Goal: Task Accomplishment & Management: Use online tool/utility

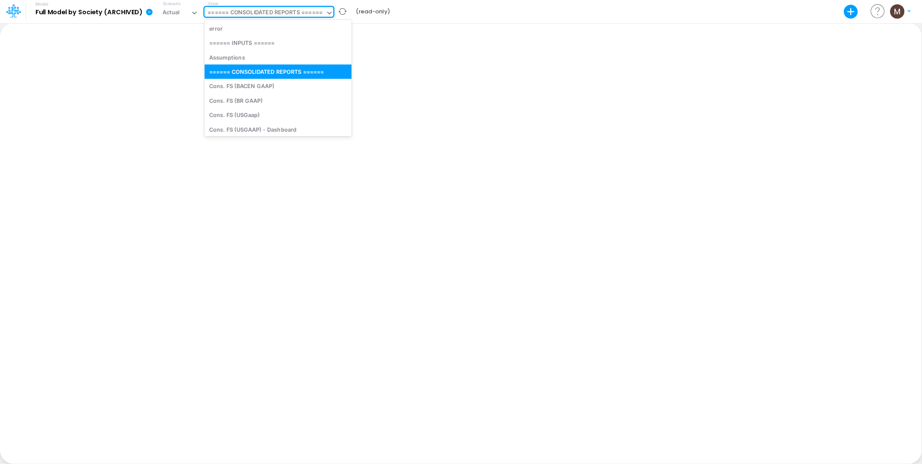
click at [258, 13] on div "====== CONSOLIDATED REPORTS ======" at bounding box center [264, 13] width 115 height 10
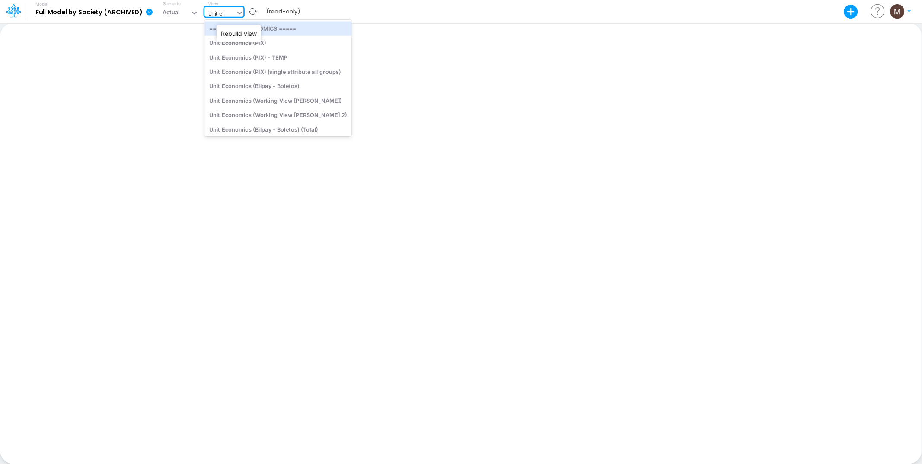
type input "unit ec"
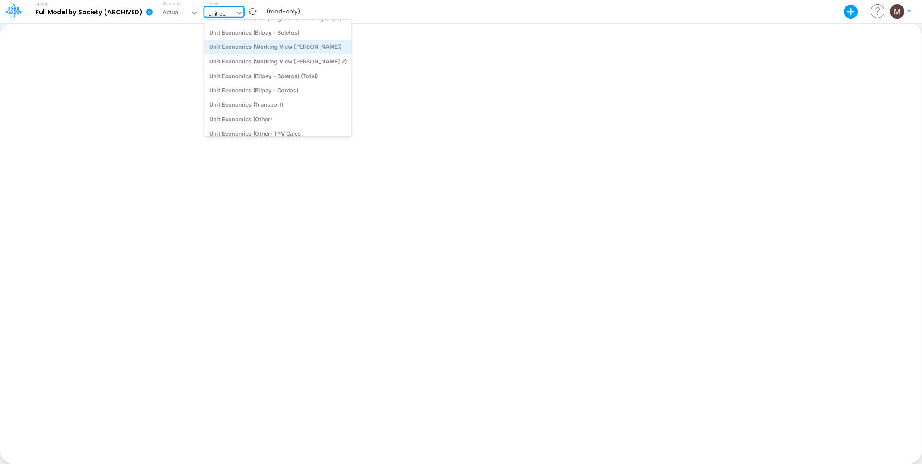
scroll to position [98, 0]
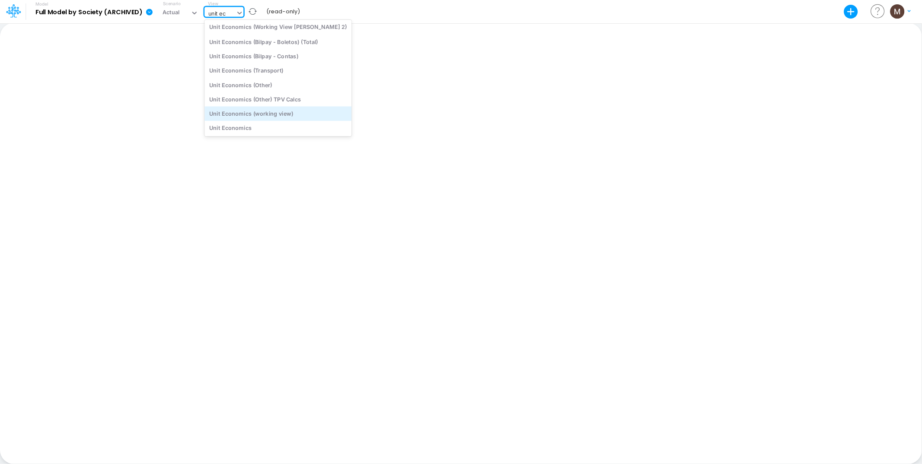
click at [280, 115] on div "Unit Economics (working view)" at bounding box center [277, 114] width 147 height 14
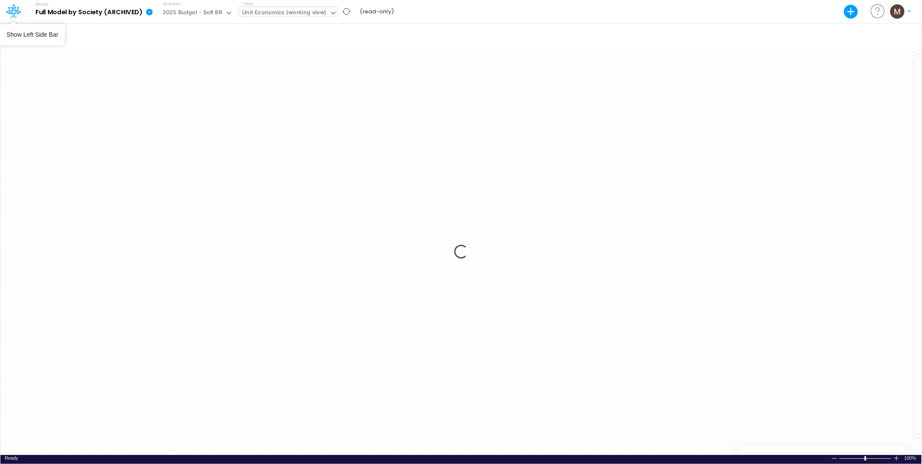
click at [10, 13] on icon at bounding box center [10, 14] width 5 height 8
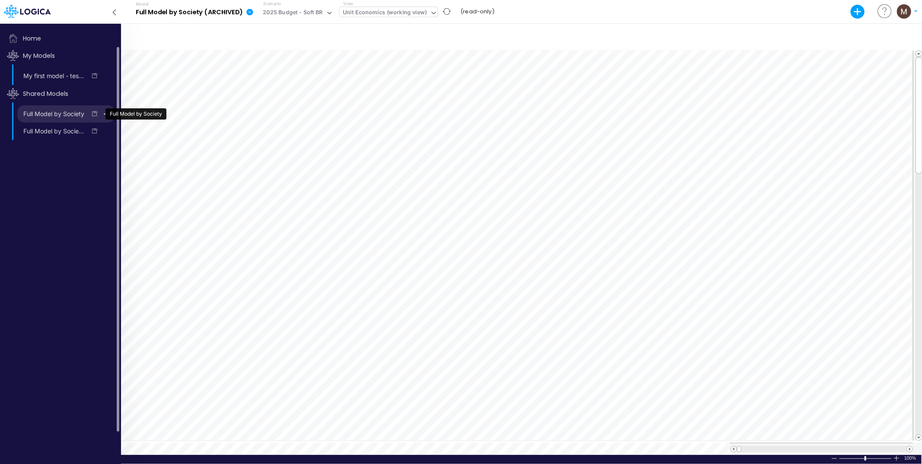
click at [55, 118] on link "Full Model by Society" at bounding box center [51, 114] width 69 height 14
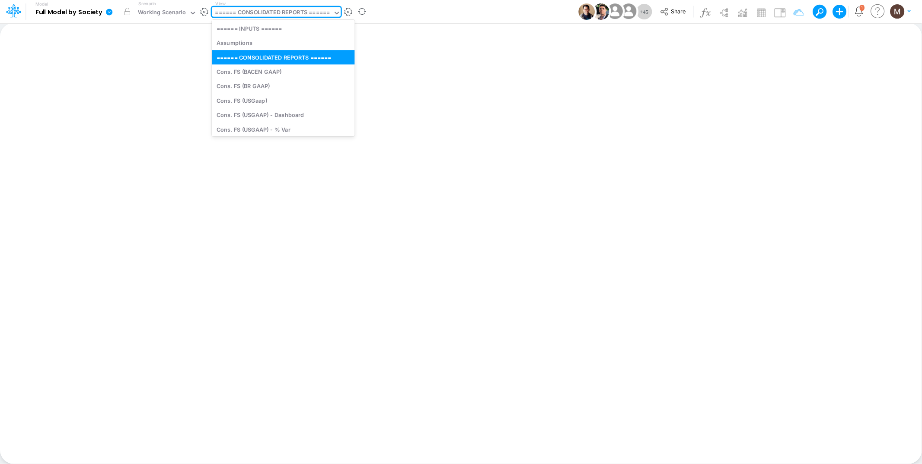
click at [282, 15] on div "====== CONSOLIDATED REPORTS ======" at bounding box center [272, 13] width 115 height 10
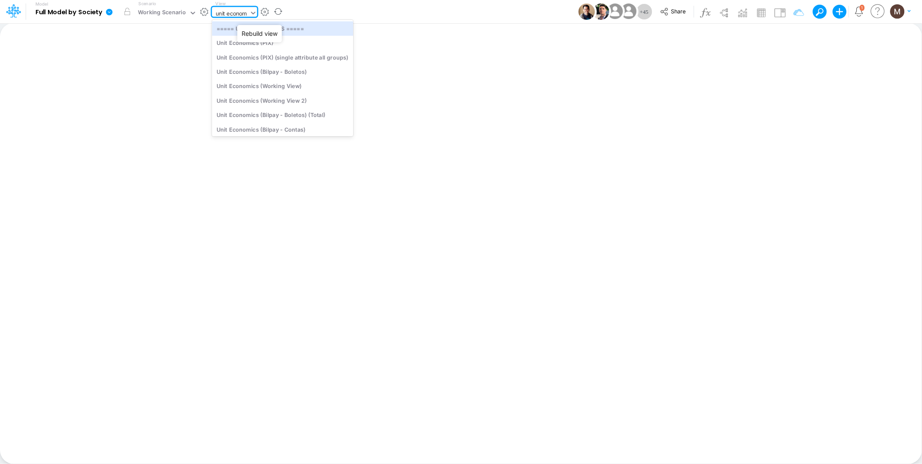
type input "unit economi"
click at [251, 86] on div "Unit Economics (Working View)" at bounding box center [282, 86] width 141 height 14
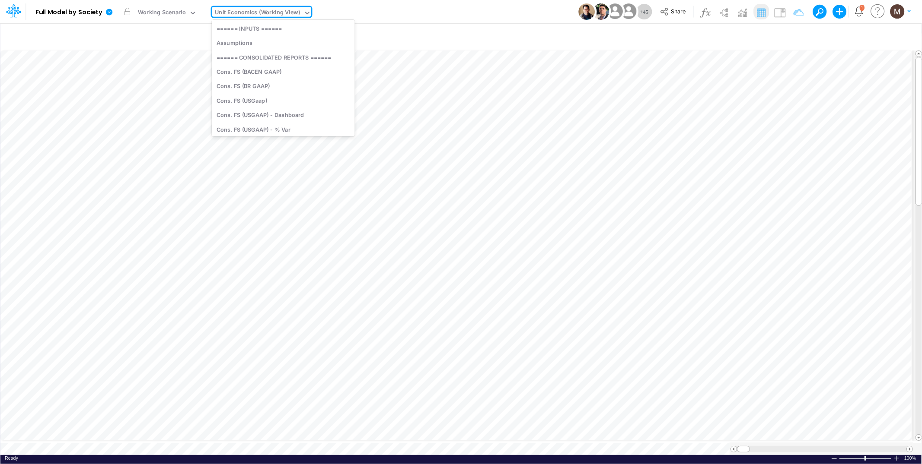
click at [262, 12] on div "Unit Economics (Working View)" at bounding box center [257, 13] width 85 height 10
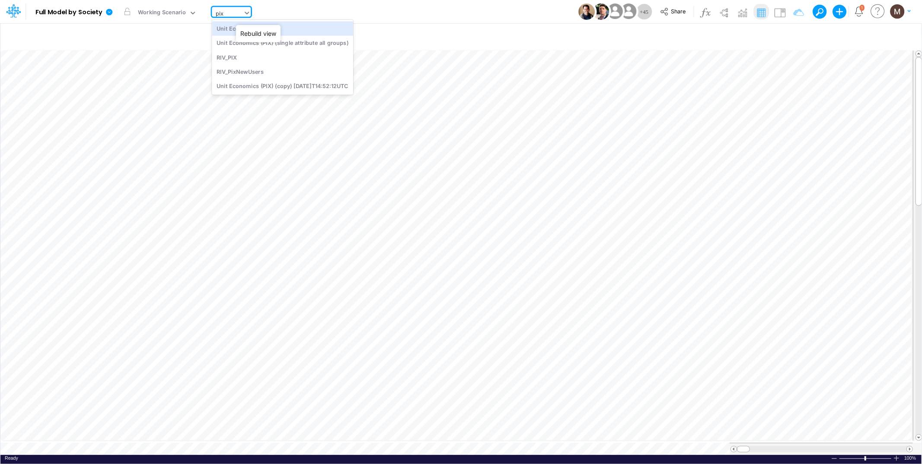
type input "pix"
click at [250, 32] on div "Unit Economics (PIX)" at bounding box center [282, 28] width 141 height 14
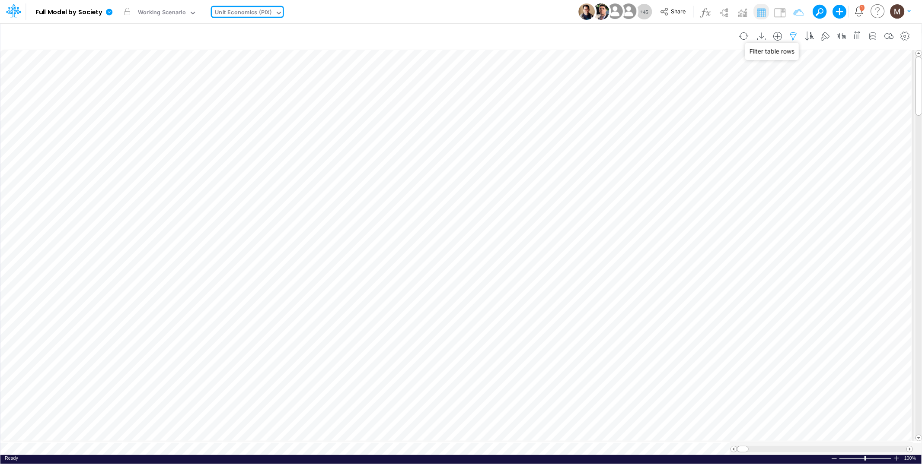
click at [791, 36] on icon "button" at bounding box center [793, 36] width 13 height 9
select select "contains"
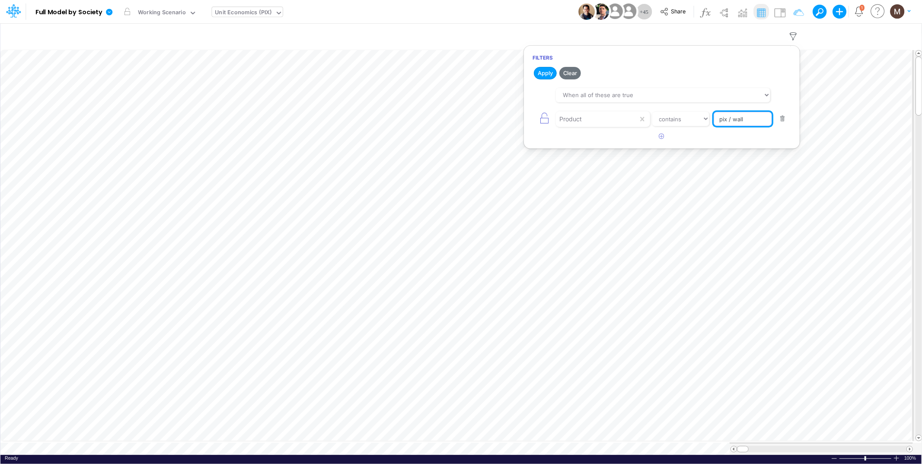
drag, startPoint x: 747, startPoint y: 119, endPoint x: 663, endPoint y: 127, distance: 84.3
click at [661, 127] on div "Product equals not equal starts with ends with contains pix / wall" at bounding box center [661, 118] width 258 height 19
type input "pix / cc / a vista"
click at [541, 76] on button "Apply" at bounding box center [545, 73] width 23 height 13
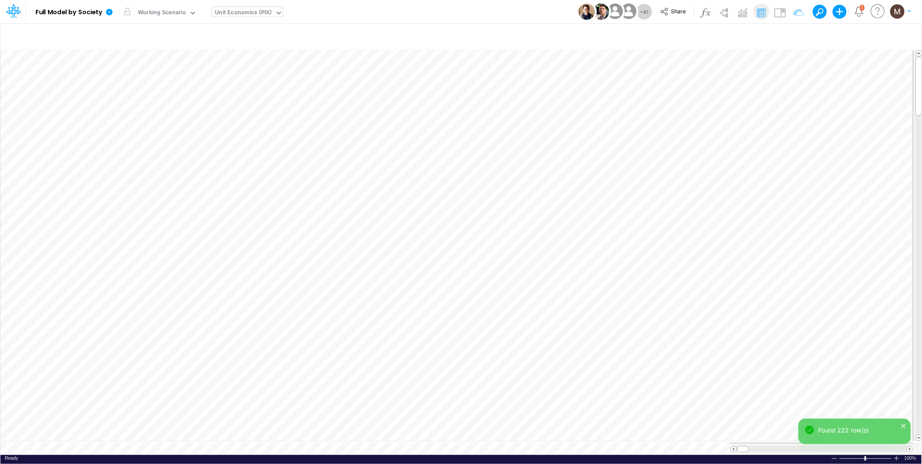
scroll to position [0, 0]
click at [910, 447] on span at bounding box center [910, 450] width 6 height 6
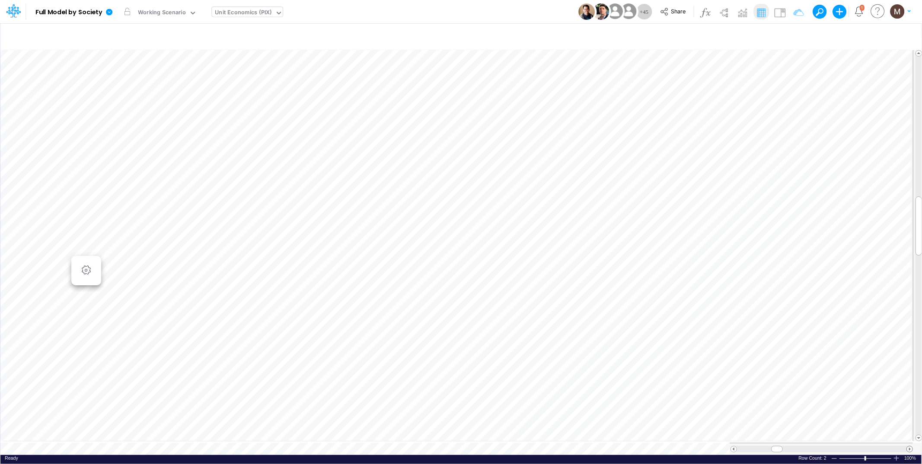
click at [910, 447] on span at bounding box center [910, 450] width 6 height 6
click at [244, 13] on div "Unit Economics (PIX)" at bounding box center [243, 13] width 57 height 10
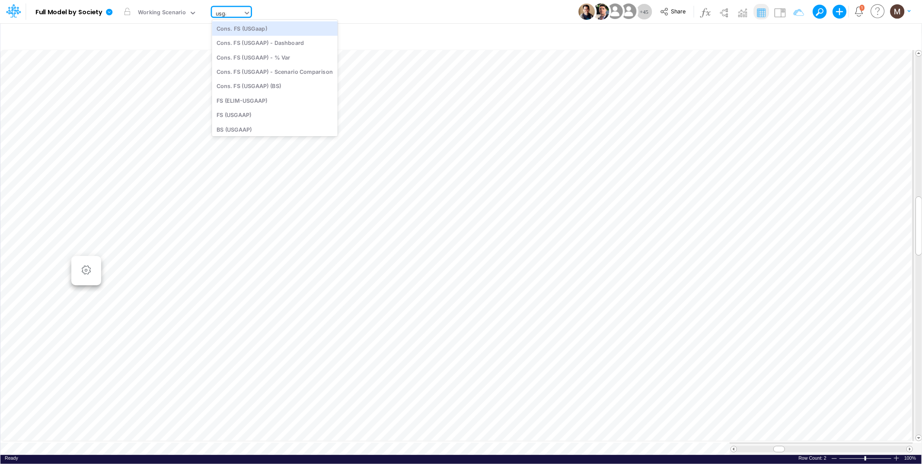
type input "usgaap"
click at [246, 30] on div "Cons. FS (USGaap)" at bounding box center [275, 28] width 126 height 14
type input "Consolidated FS - USGAAP"
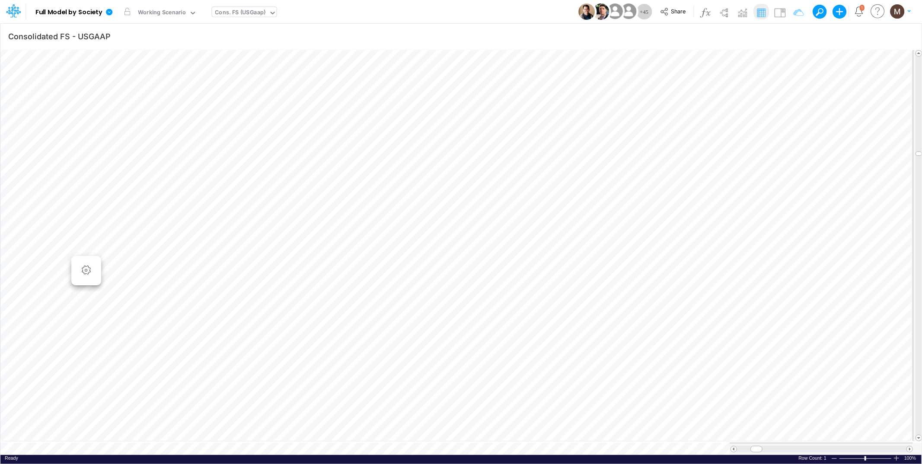
scroll to position [0, 0]
click at [910, 447] on span at bounding box center [910, 450] width 6 height 6
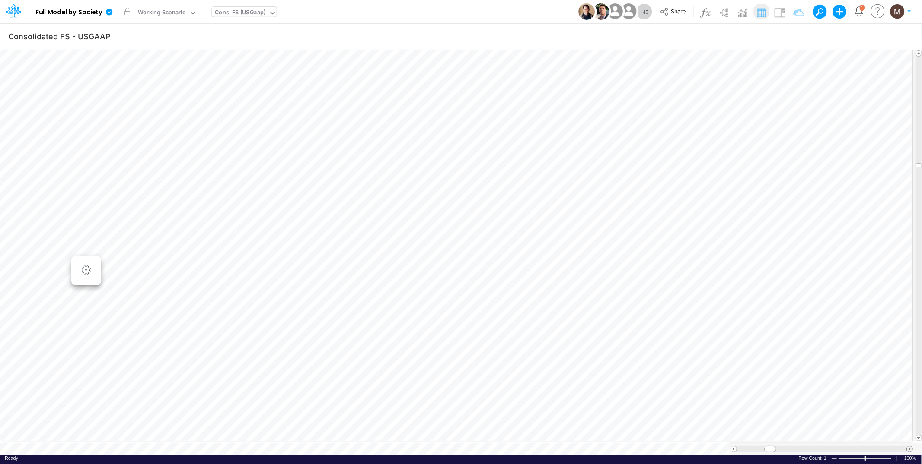
click at [910, 447] on span at bounding box center [910, 450] width 6 height 6
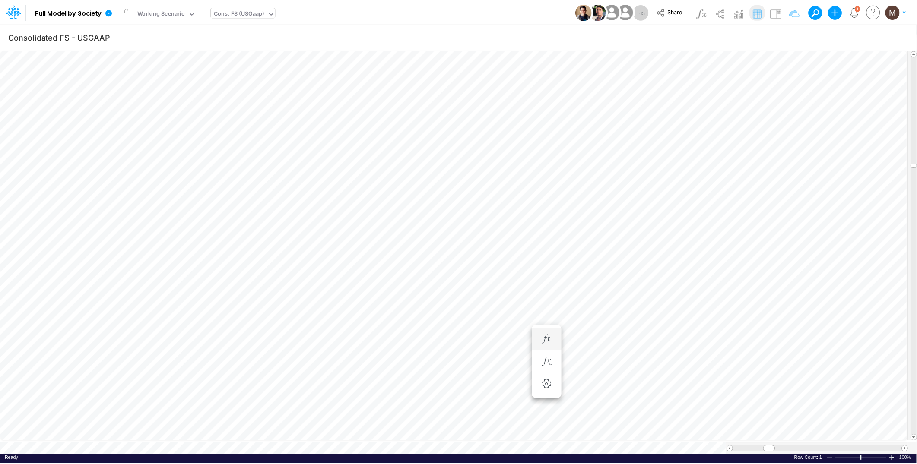
scroll to position [0, 0]
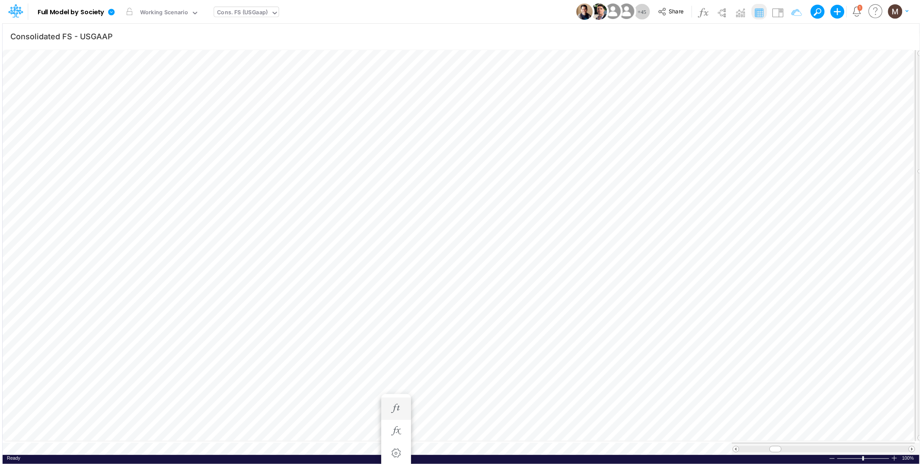
scroll to position [0, 0]
click at [396, 377] on icon "button" at bounding box center [393, 374] width 13 height 9
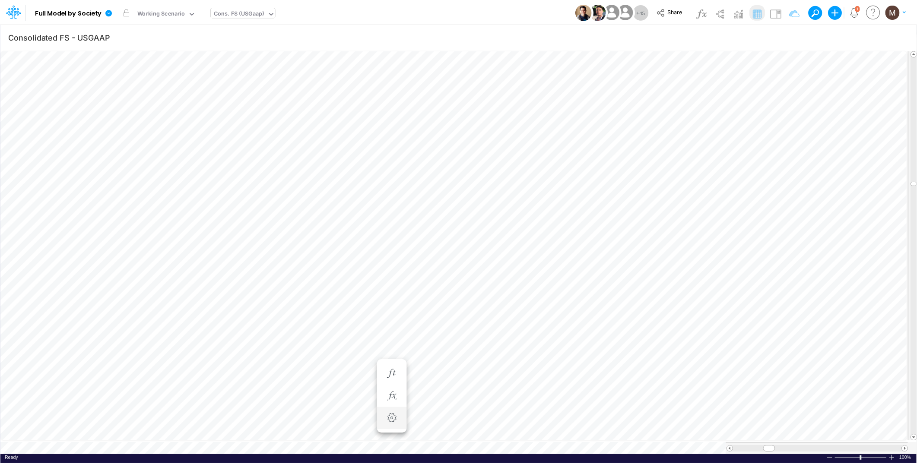
scroll to position [0, 0]
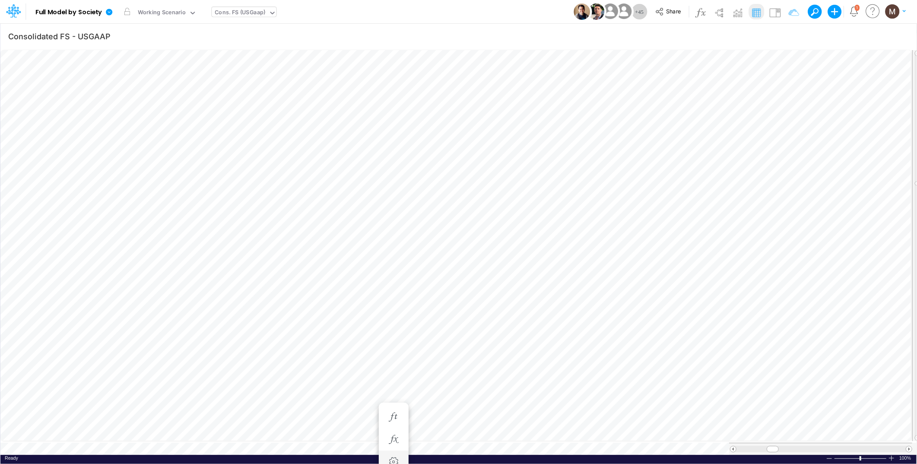
scroll to position [0, 0]
click at [294, 453] on div "Paste Cut Copy AutoFill 0 Ready 100% Sum: null Max: null Min: null Numerical Co…" at bounding box center [458, 251] width 916 height 407
click at [792, 38] on icon "button" at bounding box center [789, 36] width 13 height 9
select select "contains"
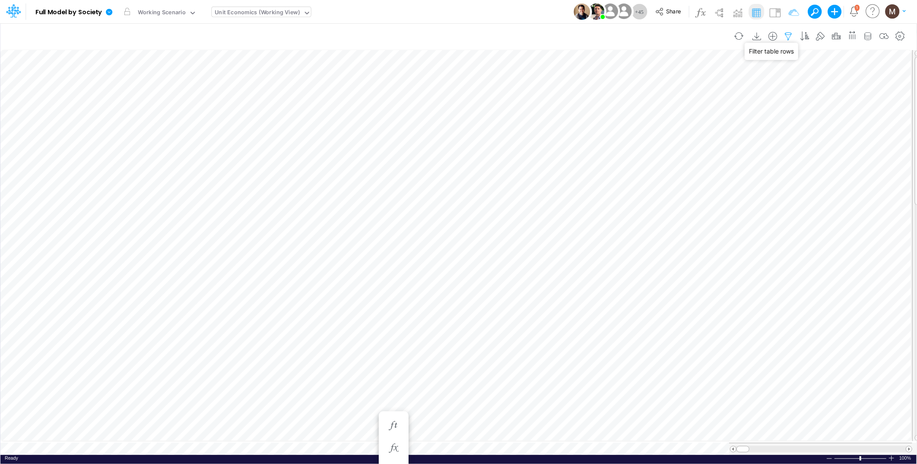
select select "tableSearchOR"
select select "contains"
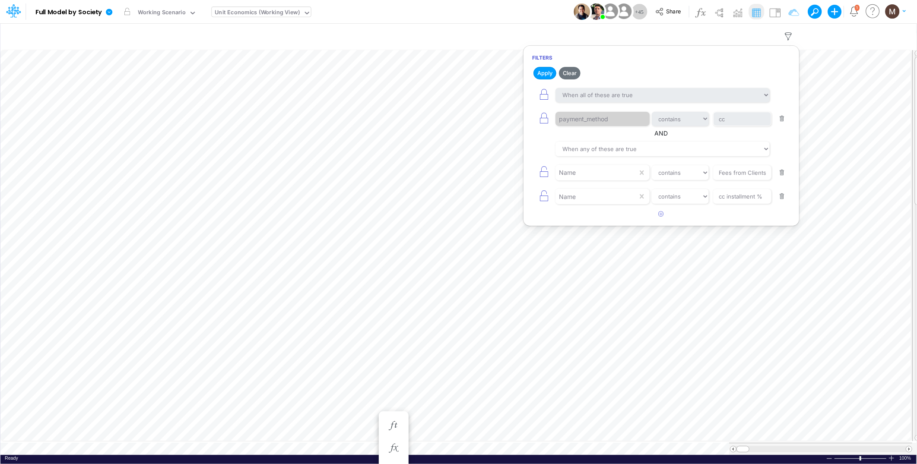
click at [780, 120] on button "button" at bounding box center [782, 119] width 17 height 12
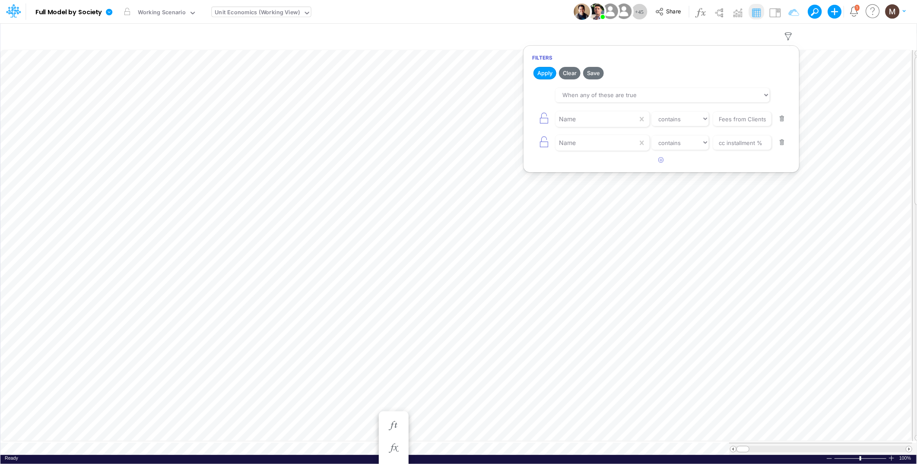
click at [780, 120] on button "button" at bounding box center [782, 119] width 17 height 12
type input "cc installment %"
click at [780, 120] on button "button" at bounding box center [782, 119] width 17 height 12
click at [546, 70] on button "Apply" at bounding box center [545, 73] width 23 height 13
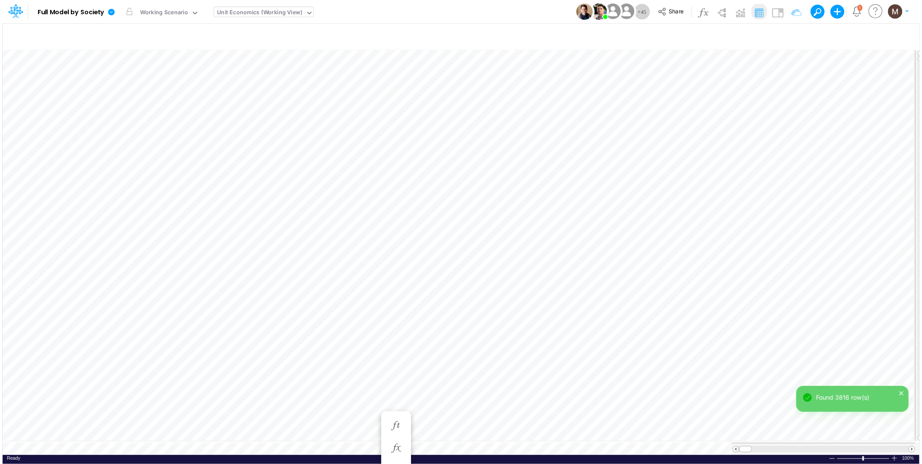
scroll to position [0, 0]
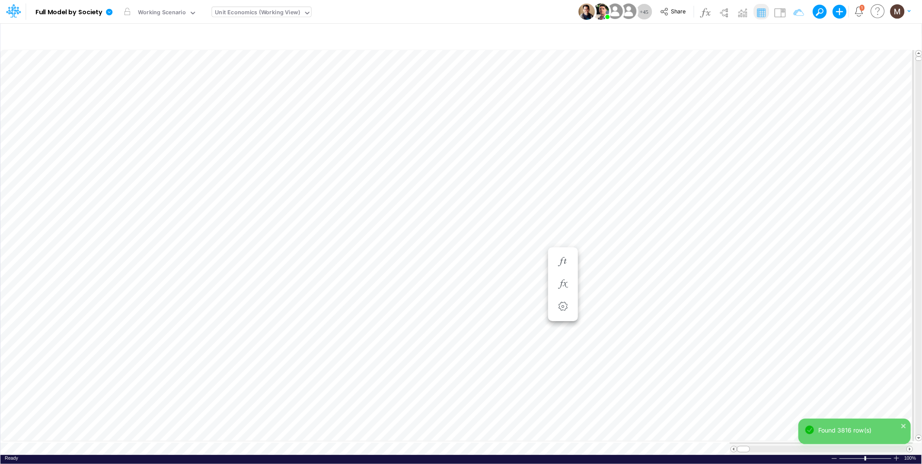
scroll to position [0, 0]
click at [264, 13] on div "Unit Economics (Working View)" at bounding box center [257, 13] width 85 height 10
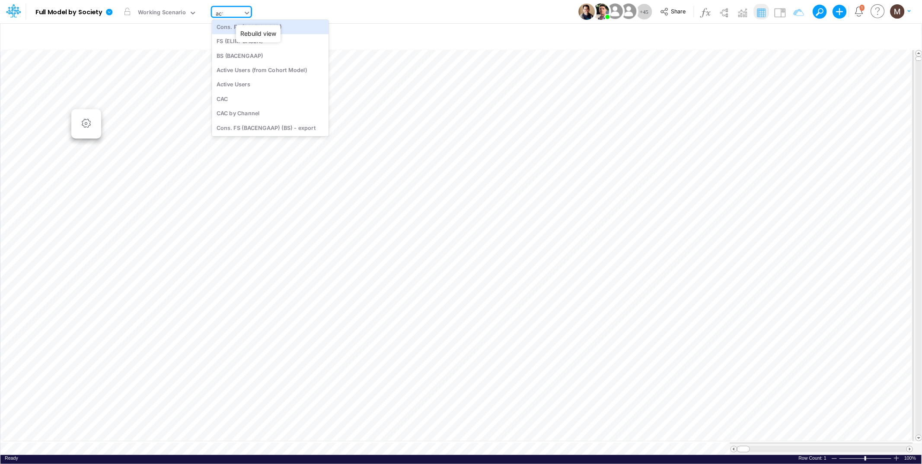
scroll to position [0, 0]
type input "active"
click at [253, 46] on div "Active Users" at bounding box center [270, 43] width 117 height 14
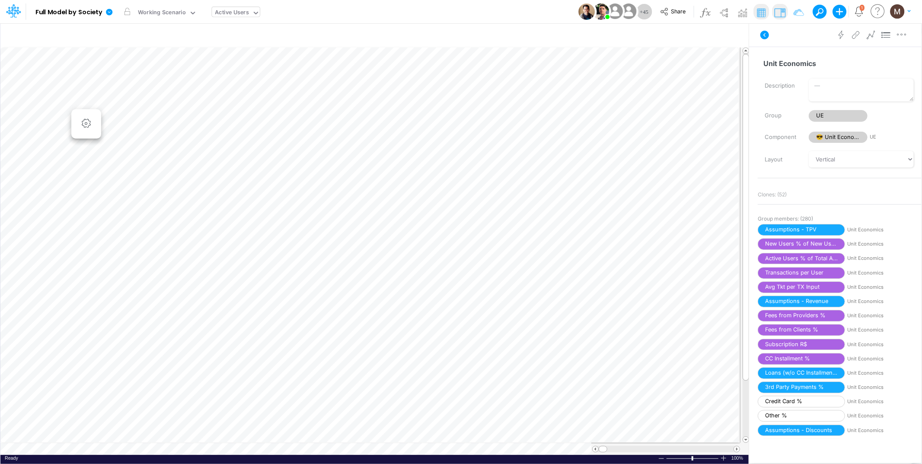
scroll to position [0, 0]
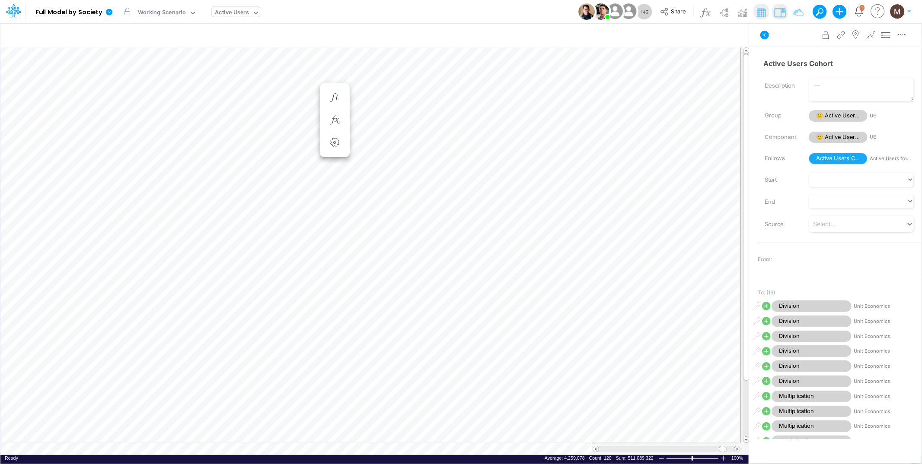
scroll to position [0, 0]
click at [224, 11] on div "Active Users" at bounding box center [232, 13] width 34 height 10
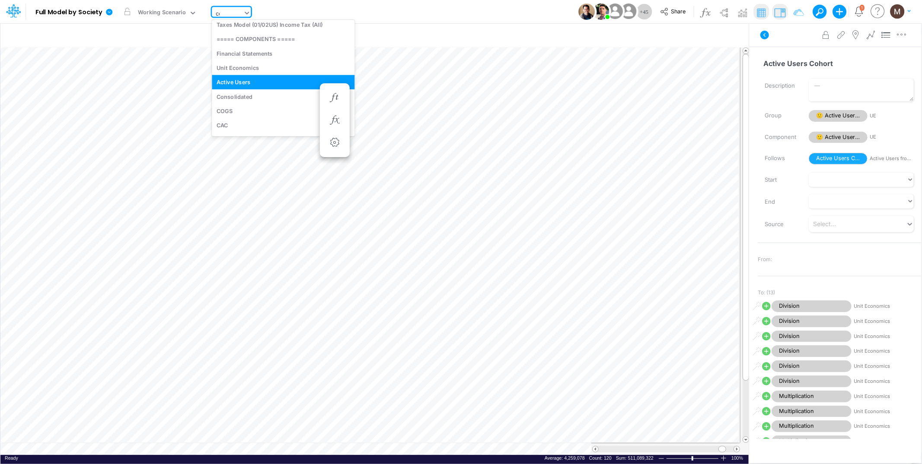
scroll to position [0, 0]
type input "c"
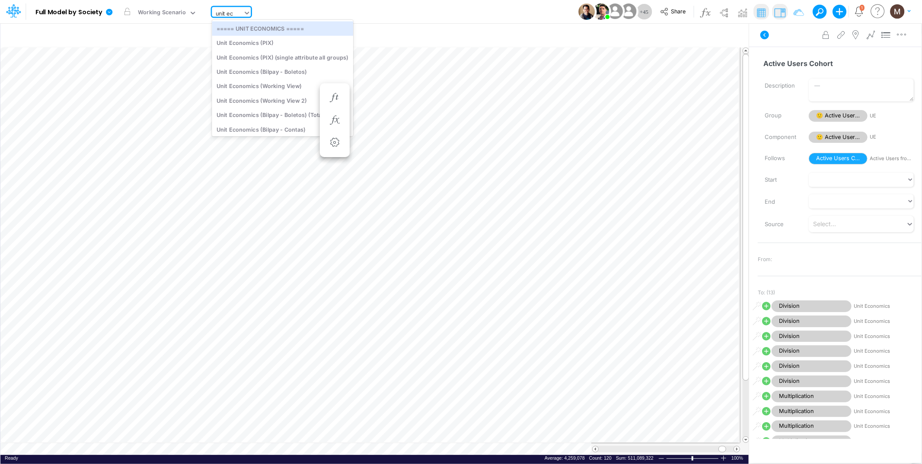
type input "unit eco"
click at [251, 95] on div "Unit Economics (Other)" at bounding box center [282, 97] width 141 height 14
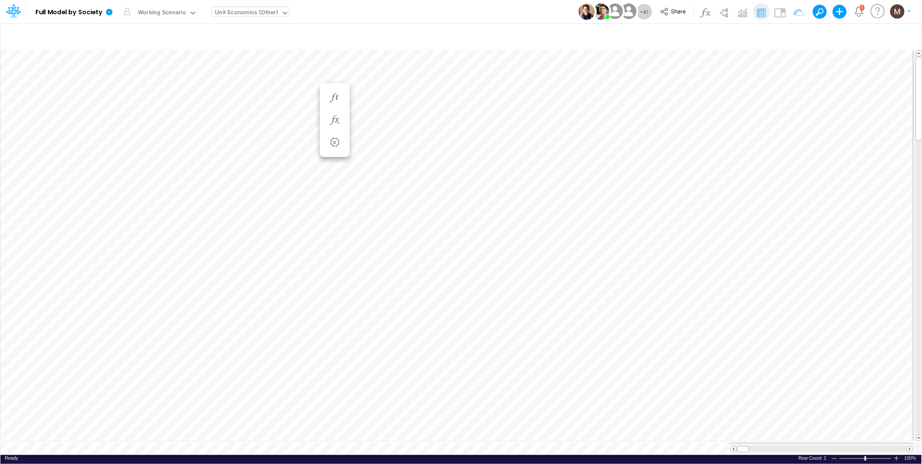
scroll to position [0, 0]
drag, startPoint x: 744, startPoint y: 445, endPoint x: 775, endPoint y: 439, distance: 31.2
click at [775, 443] on div at bounding box center [820, 449] width 183 height 12
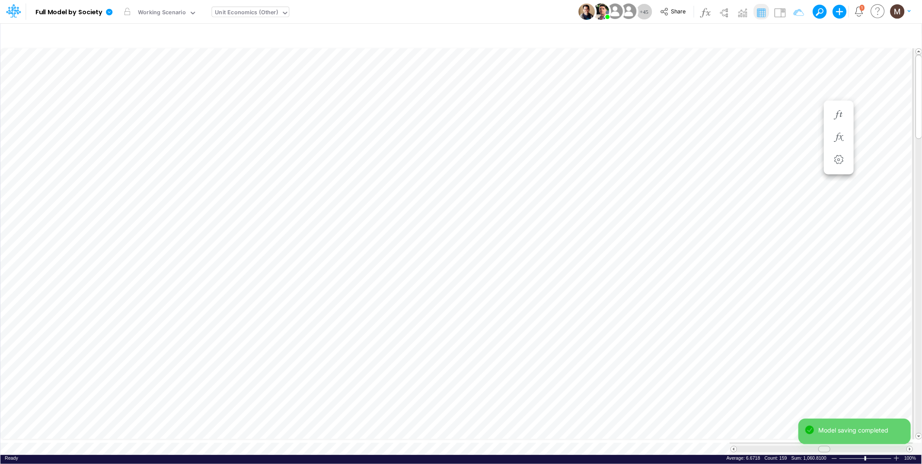
drag, startPoint x: 773, startPoint y: 445, endPoint x: 824, endPoint y: 445, distance: 51.0
click at [824, 445] on div "Model Full Model by Society Edit model settings Duplicate Import QuickBooks Qui…" at bounding box center [461, 232] width 922 height 464
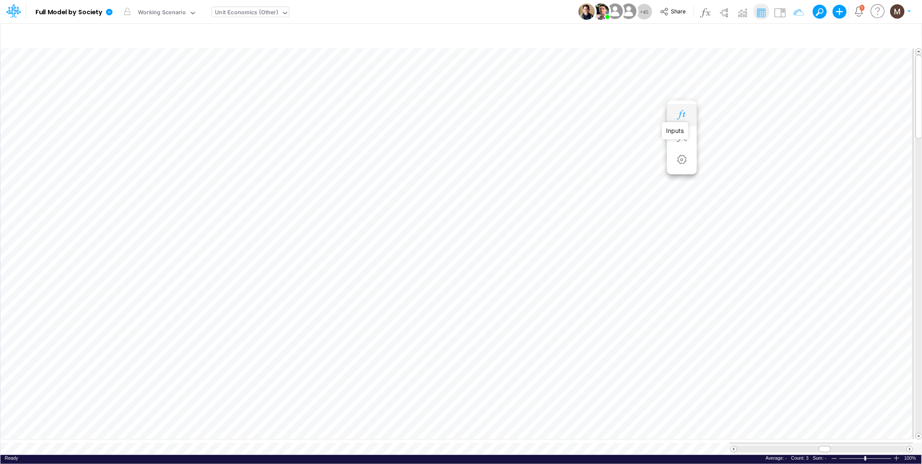
click at [684, 114] on icon "button" at bounding box center [681, 115] width 13 height 9
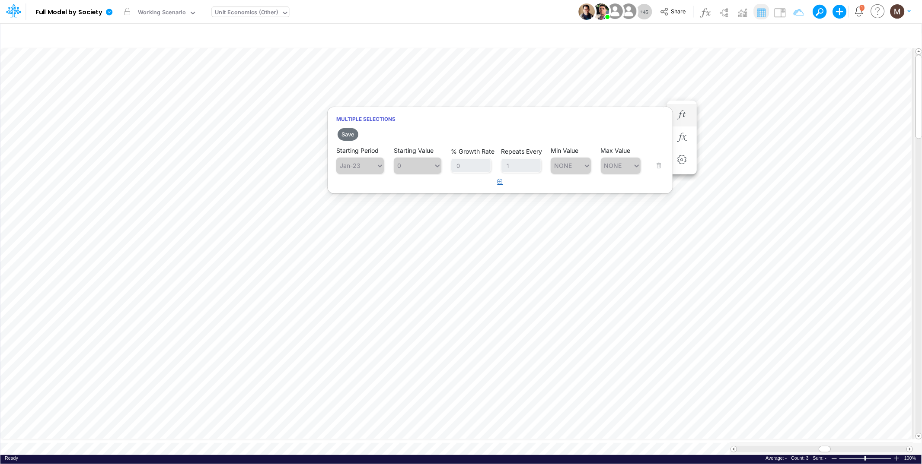
click at [500, 185] on button "button" at bounding box center [500, 182] width 17 height 14
click at [353, 191] on div "Type to search..." at bounding box center [356, 187] width 40 height 13
click at [357, 234] on div "Jan-30" at bounding box center [360, 239] width 48 height 14
type input "0"
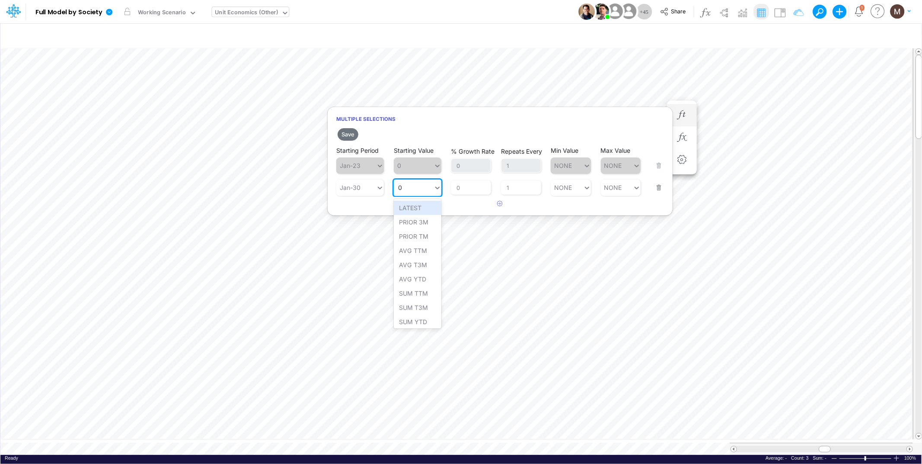
click at [418, 193] on div "0 0" at bounding box center [414, 187] width 40 height 13
click at [414, 208] on div "LATEST" at bounding box center [418, 208] width 48 height 14
click at [345, 135] on button "Save" at bounding box center [347, 134] width 21 height 13
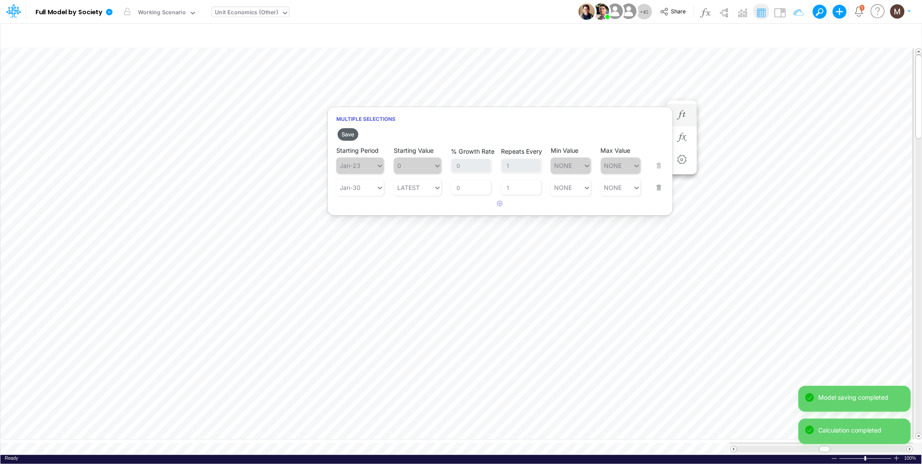
scroll to position [0, 0]
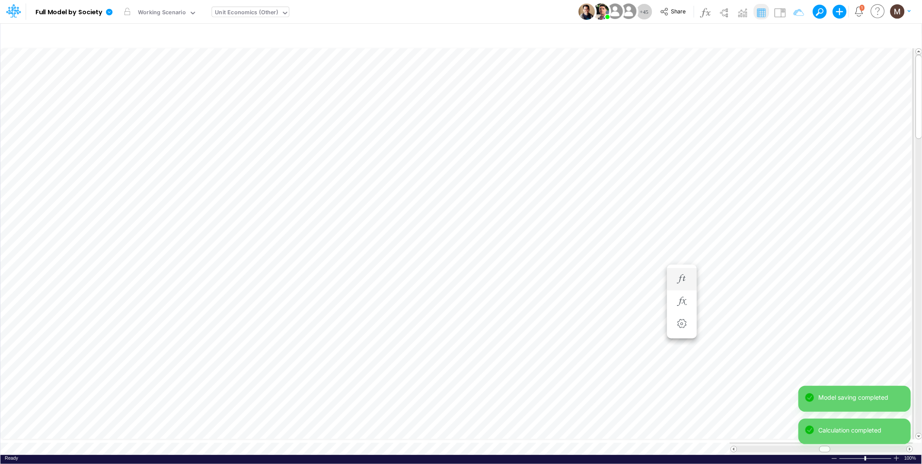
scroll to position [0, 0]
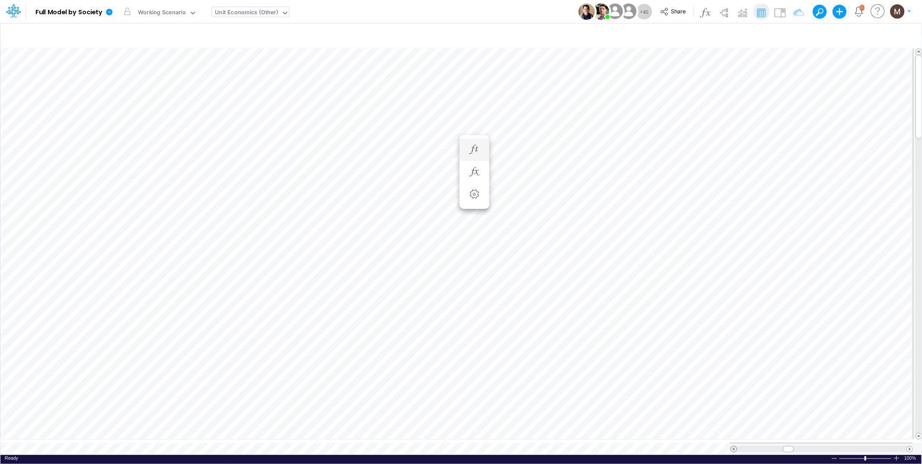
click at [732, 447] on span at bounding box center [734, 450] width 6 height 6
click at [625, 145] on icon "button" at bounding box center [629, 149] width 13 height 9
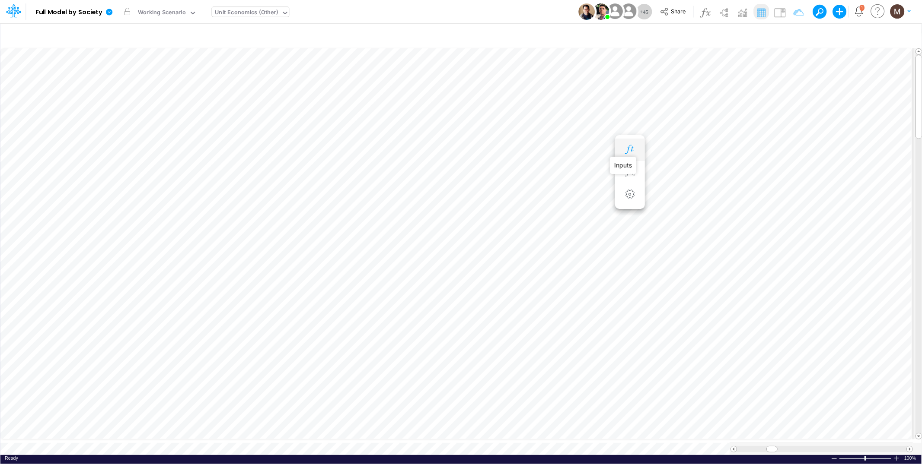
click at [626, 148] on icon "button" at bounding box center [629, 149] width 13 height 9
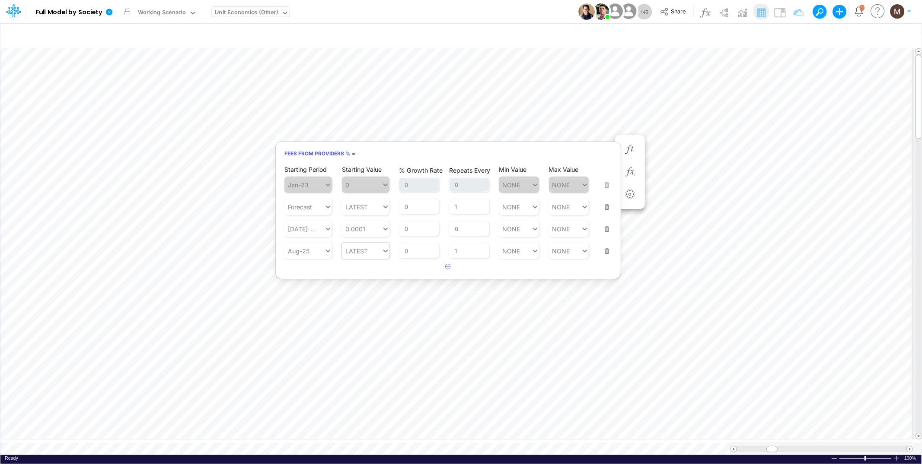
type input "LATEST"
click at [383, 252] on icon at bounding box center [386, 251] width 8 height 9
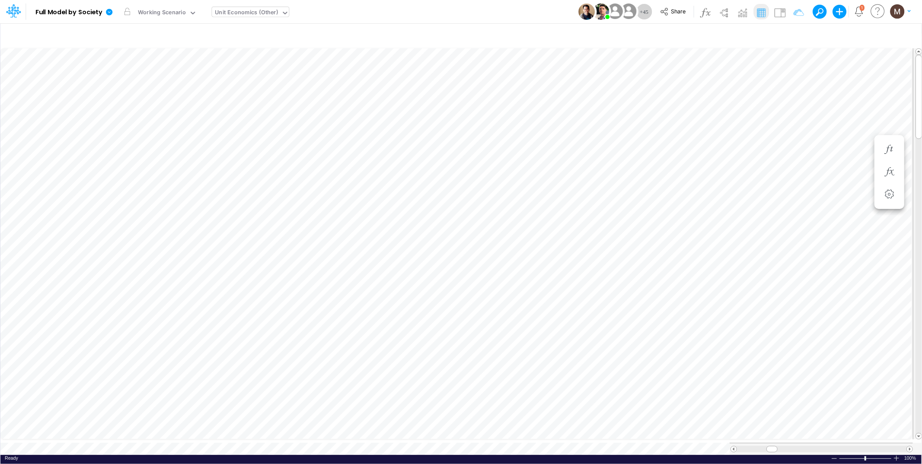
scroll to position [0, 0]
click at [634, 149] on icon "button" at bounding box center [629, 149] width 13 height 9
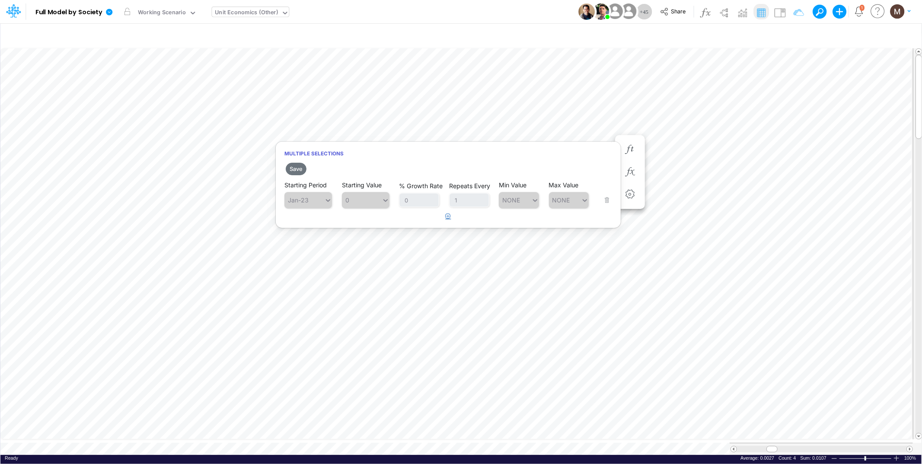
click at [451, 216] on button "button" at bounding box center [448, 217] width 17 height 14
click at [315, 226] on div "Type to search..." at bounding box center [304, 222] width 40 height 13
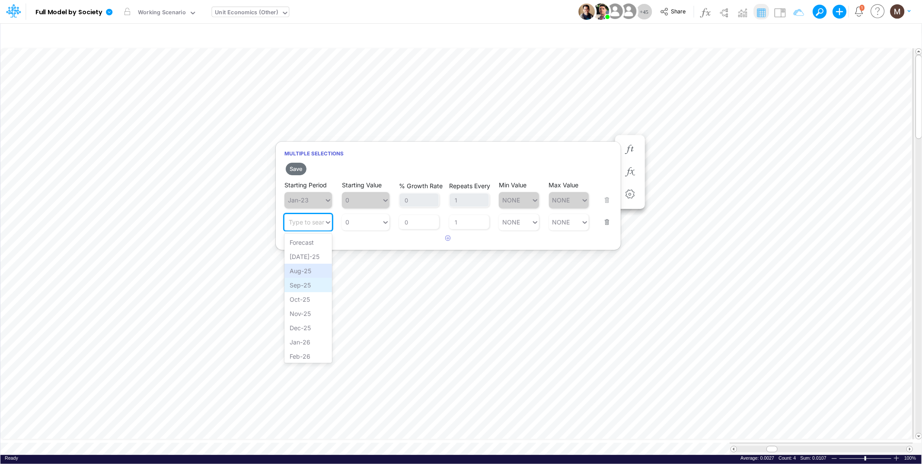
click at [295, 277] on div "Forecast Jul-25 Aug-25 Sep-25 Oct-25 Nov-25 Dec-25 Jan-26 Feb-26 Mar-26 Apr-26 …" at bounding box center [308, 299] width 48 height 130
click at [294, 270] on div "Aug-25" at bounding box center [308, 271] width 48 height 14
click at [294, 169] on button "Save" at bounding box center [296, 169] width 21 height 13
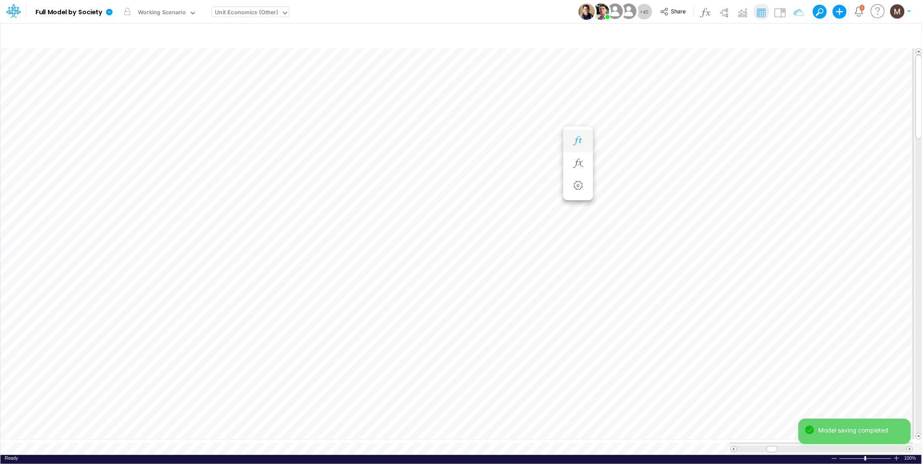
scroll to position [0, 0]
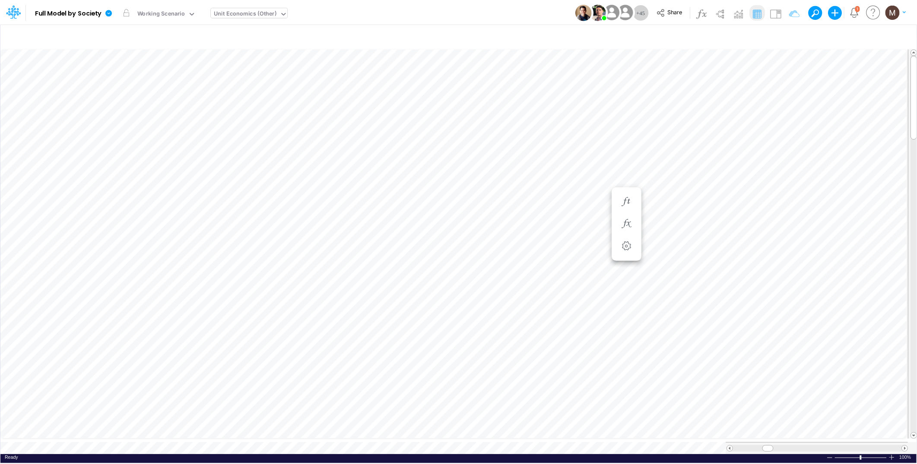
scroll to position [0, 0]
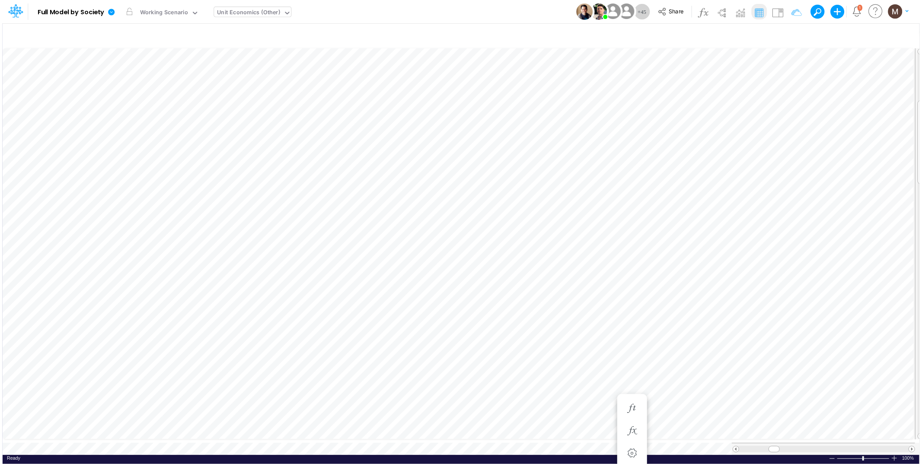
scroll to position [0, 0]
click at [634, 216] on icon "button" at bounding box center [629, 218] width 13 height 9
click at [579, 218] on icon "button" at bounding box center [577, 218] width 13 height 9
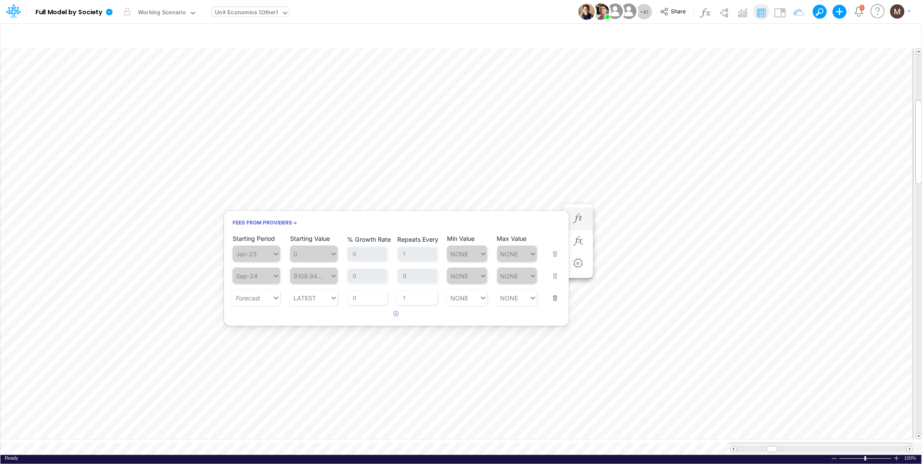
click at [556, 299] on button "button" at bounding box center [552, 292] width 11 height 23
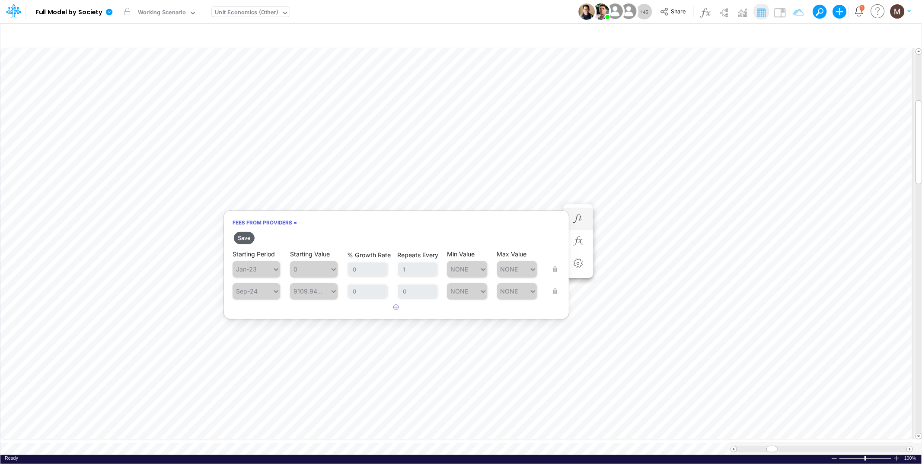
click at [245, 239] on button "Save" at bounding box center [244, 238] width 21 height 13
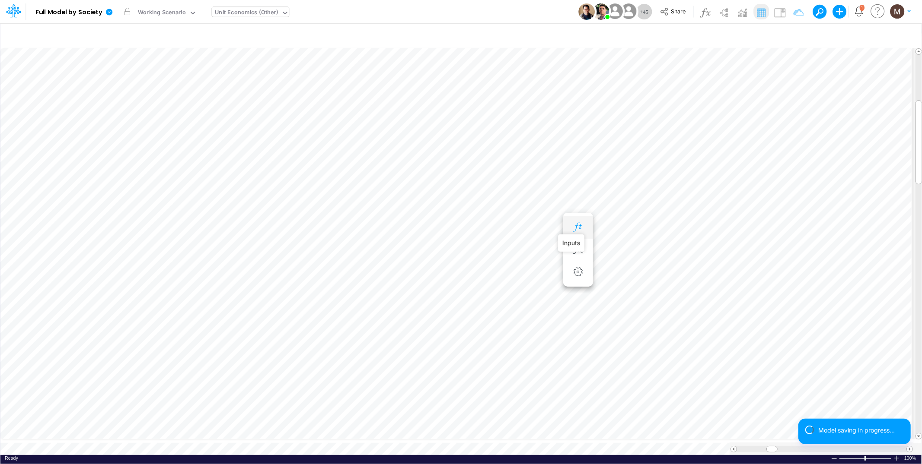
click at [576, 223] on icon "button" at bounding box center [577, 227] width 13 height 9
click at [573, 241] on icon "button" at bounding box center [577, 244] width 13 height 9
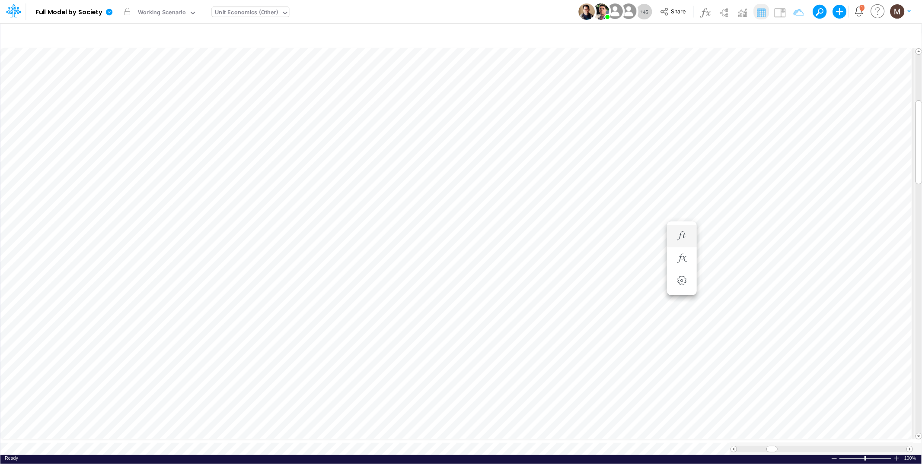
scroll to position [0, 0]
click at [577, 268] on icon "button" at bounding box center [577, 270] width 13 height 9
click at [582, 227] on icon "button" at bounding box center [577, 227] width 13 height 9
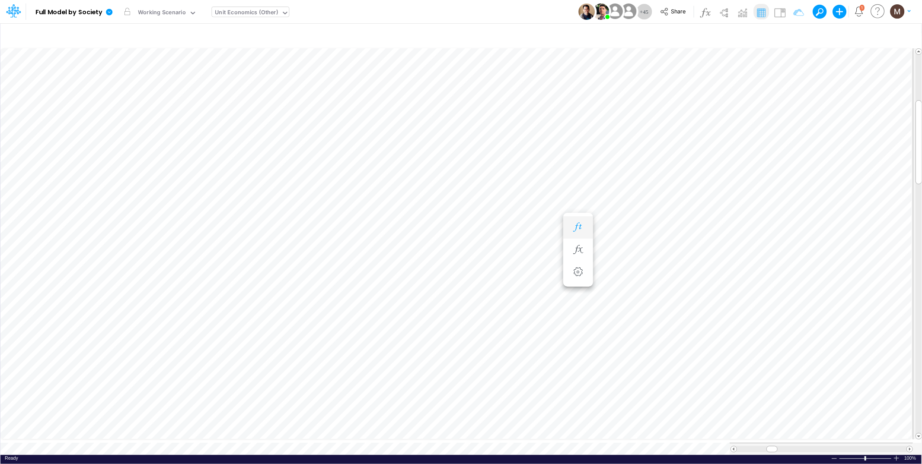
scroll to position [0, 0]
click at [575, 249] on icon "button" at bounding box center [577, 244] width 13 height 9
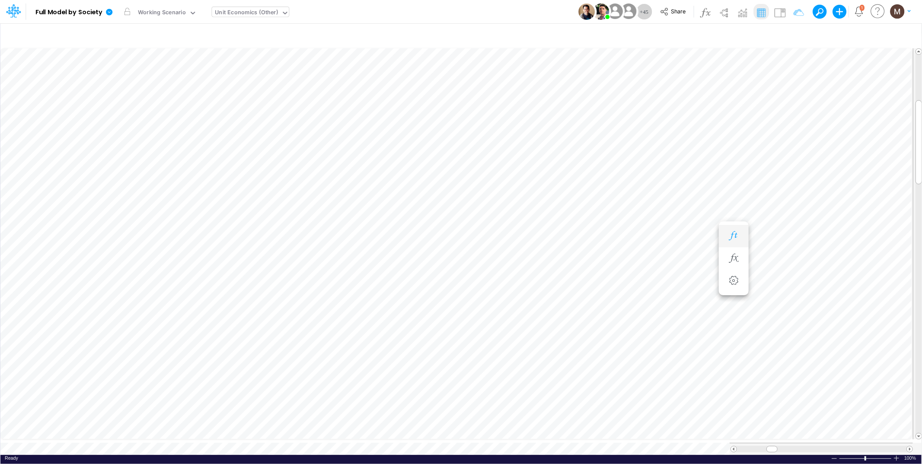
scroll to position [0, 0]
click at [574, 234] on button "button" at bounding box center [578, 227] width 16 height 17
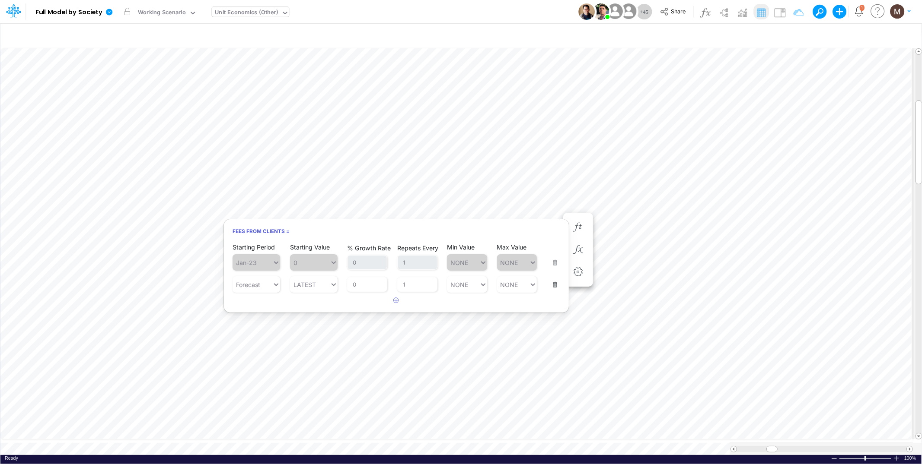
click at [554, 283] on button "button" at bounding box center [552, 279] width 11 height 23
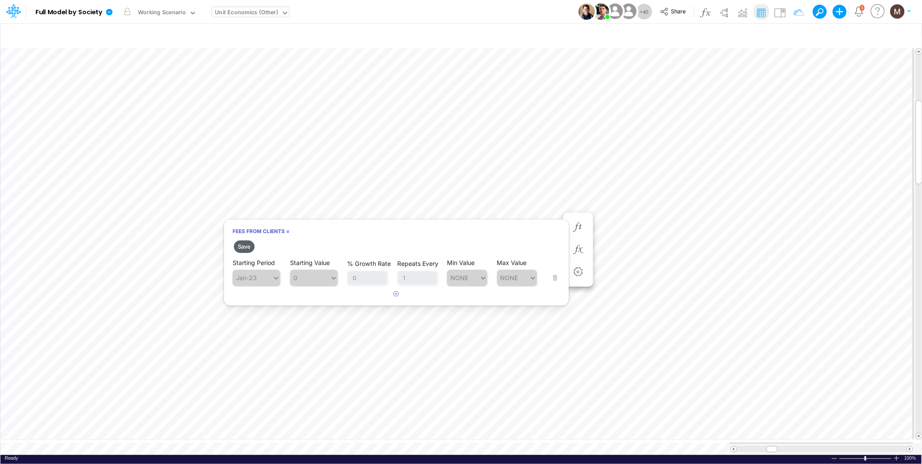
click at [254, 247] on button "Save" at bounding box center [244, 247] width 21 height 13
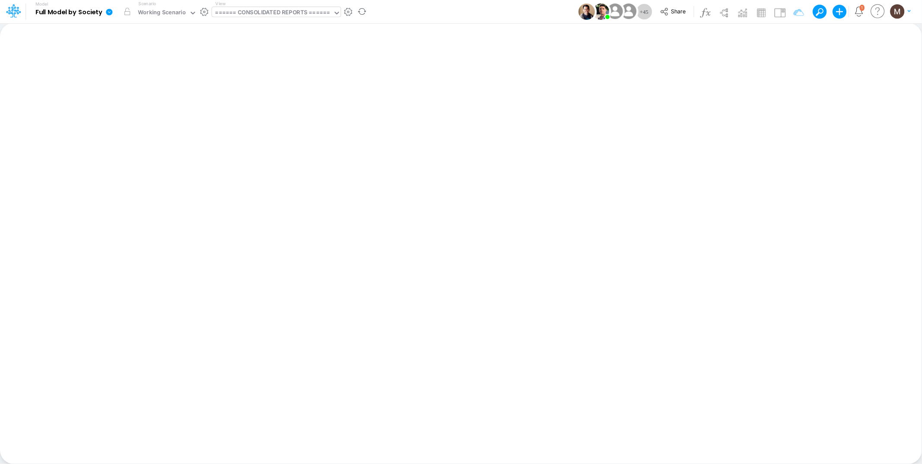
click at [277, 13] on div "====== CONSOLIDATED REPORTS ======" at bounding box center [272, 13] width 115 height 10
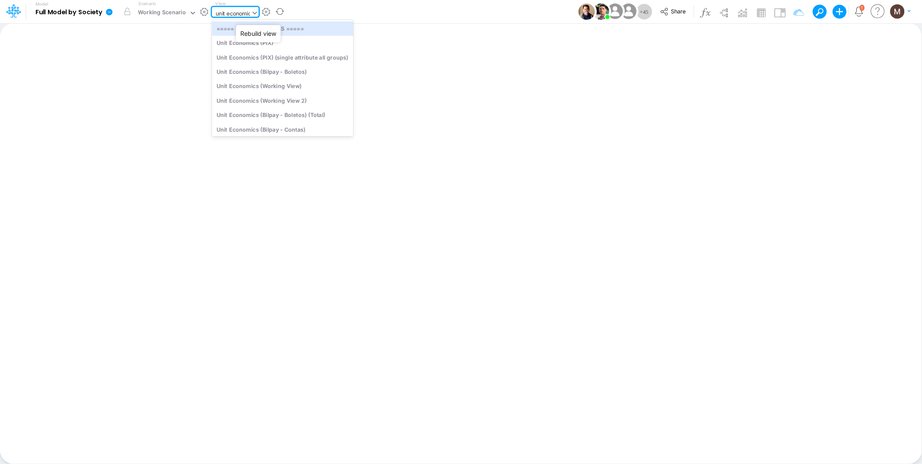
type input "unit economic"
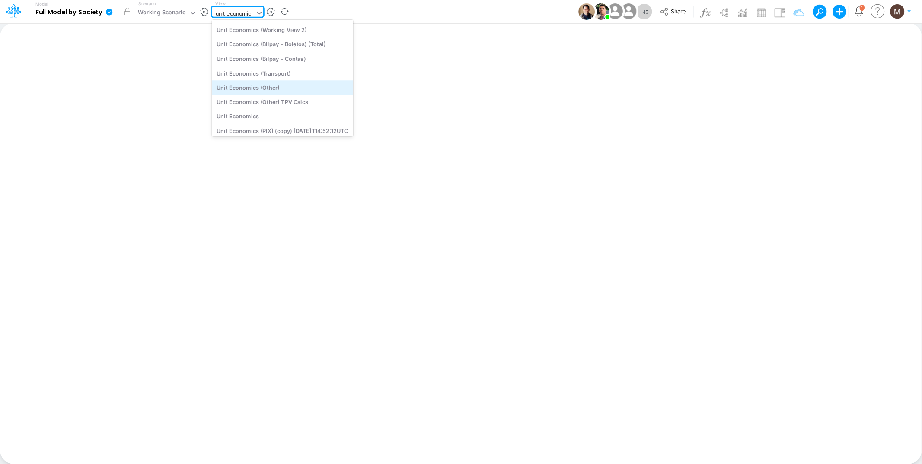
scroll to position [80, 0]
click at [271, 92] on div "Unit Economics (Other)" at bounding box center [282, 86] width 141 height 14
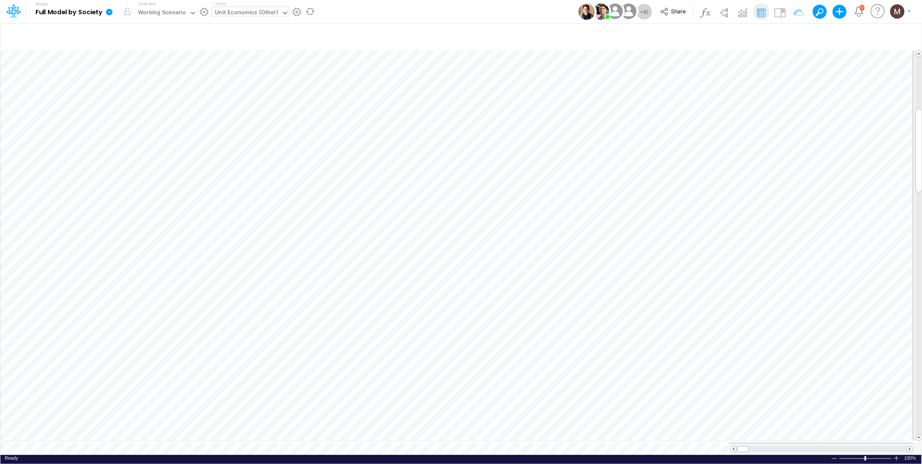
scroll to position [0, 0]
drag, startPoint x: 744, startPoint y: 444, endPoint x: 765, endPoint y: 441, distance: 21.0
click at [765, 443] on div at bounding box center [820, 449] width 183 height 12
drag, startPoint x: 765, startPoint y: 445, endPoint x: 776, endPoint y: 443, distance: 11.1
click at [776, 447] on span at bounding box center [774, 450] width 6 height 6
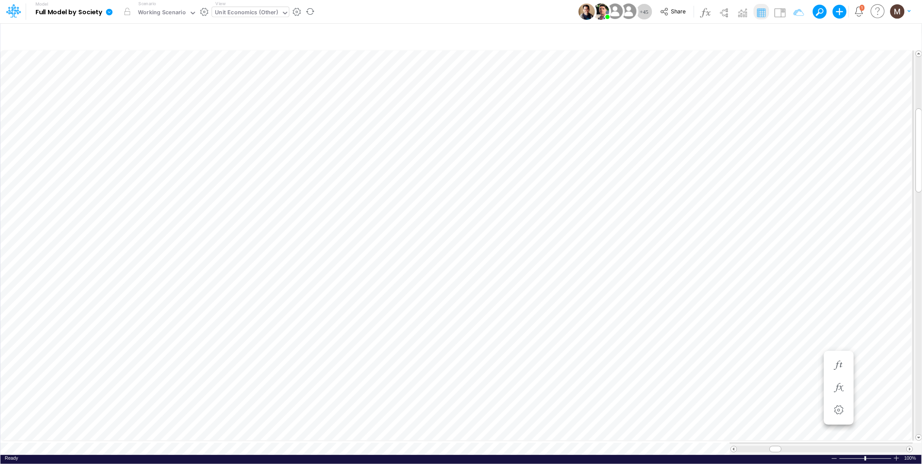
scroll to position [0, 0]
click at [472, 242] on icon "button" at bounding box center [474, 244] width 13 height 9
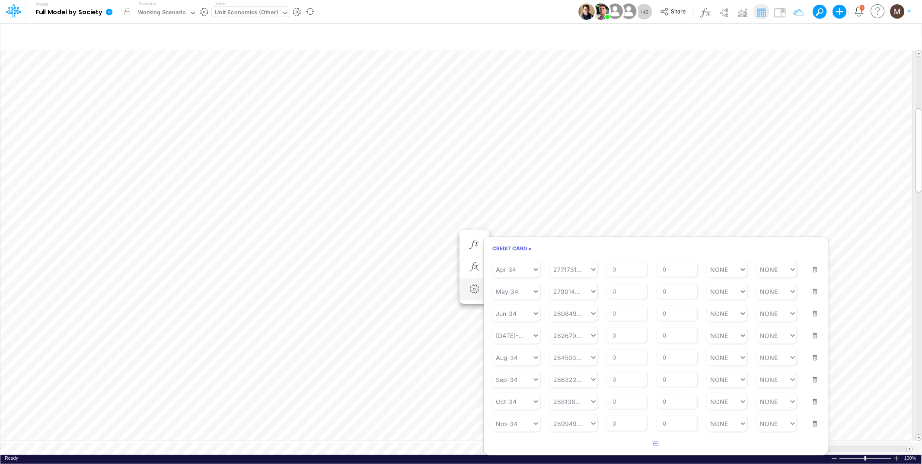
scroll to position [0, 0]
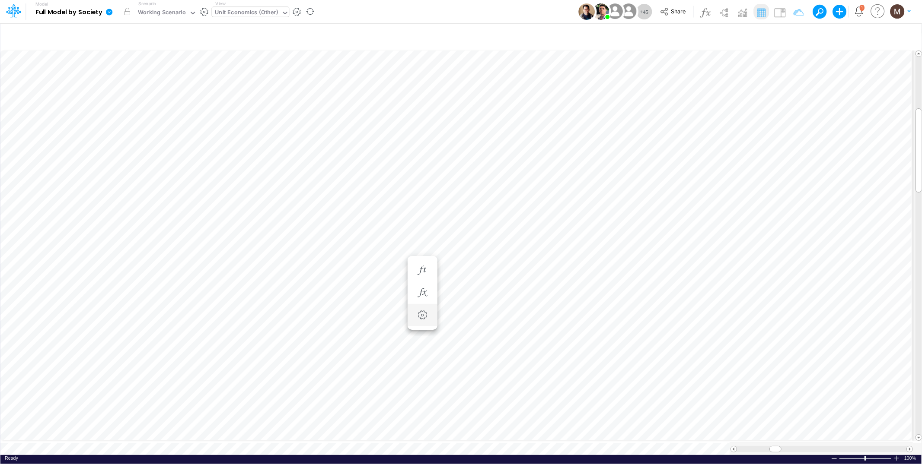
scroll to position [0, 0]
click at [417, 243] on icon "button" at bounding box center [422, 244] width 13 height 9
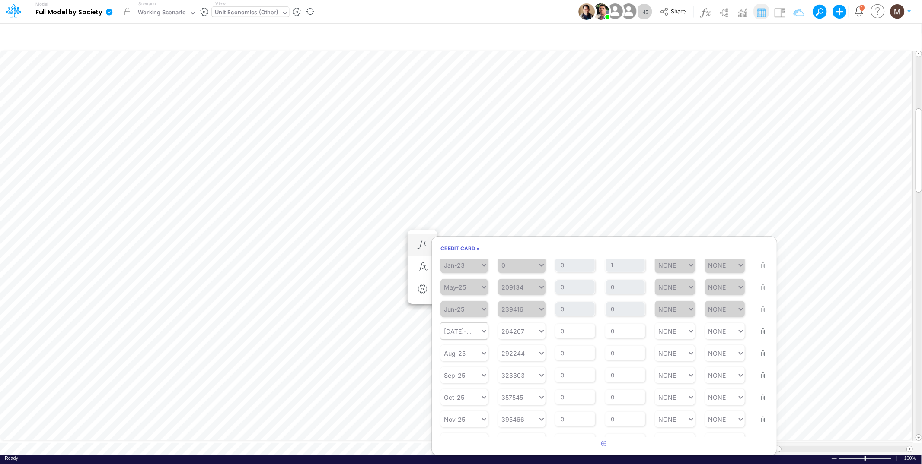
scroll to position [0, 0]
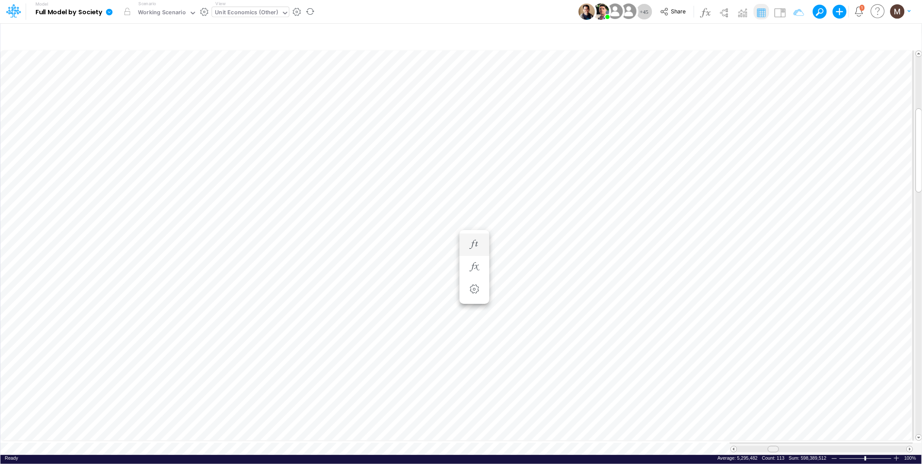
drag, startPoint x: 891, startPoint y: 447, endPoint x: 765, endPoint y: 446, distance: 126.2
click at [765, 446] on div at bounding box center [821, 449] width 169 height 6
click at [531, 245] on icon "button" at bounding box center [525, 244] width 13 height 9
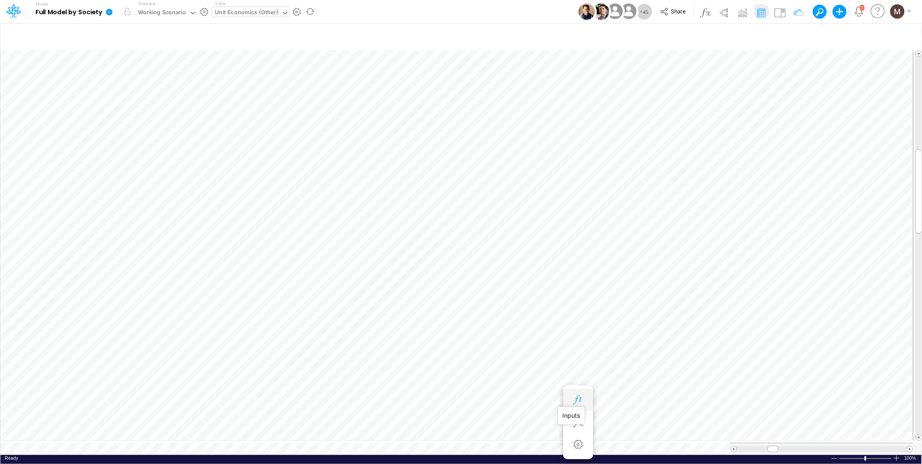
click at [581, 398] on icon "button" at bounding box center [577, 400] width 13 height 9
click at [579, 123] on icon "button" at bounding box center [577, 123] width 13 height 9
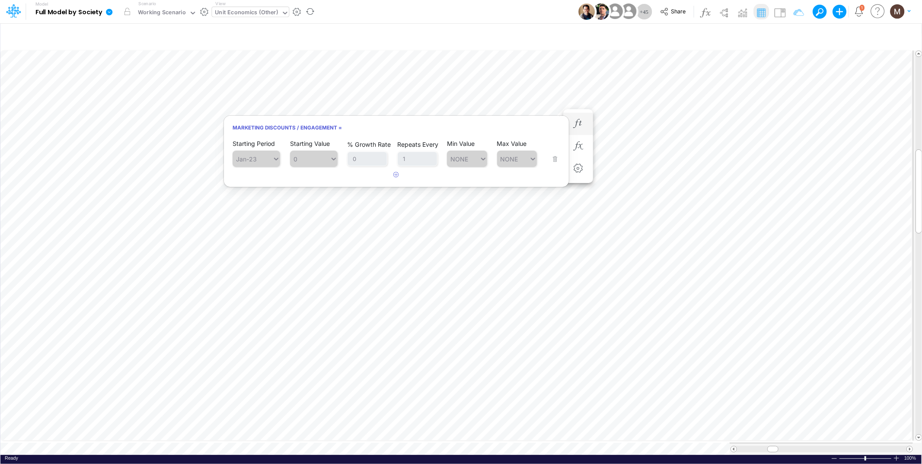
scroll to position [0, 0]
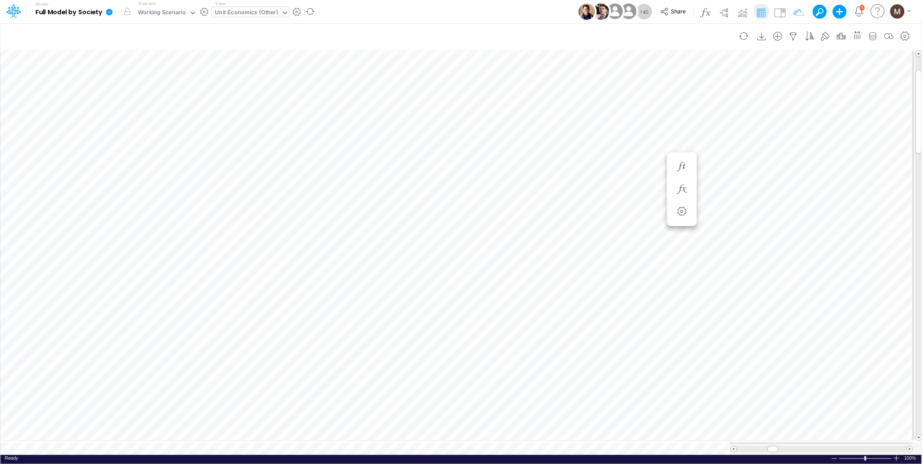
scroll to position [0, 0]
click at [575, 216] on icon "button" at bounding box center [577, 218] width 13 height 9
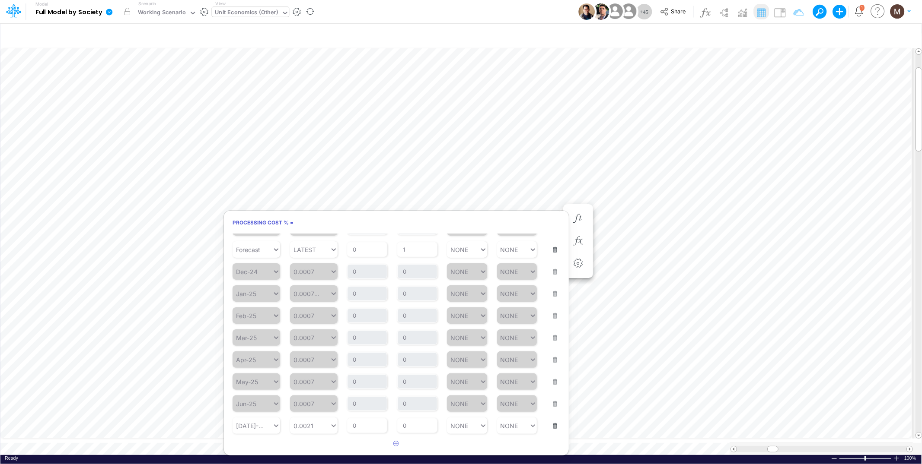
scroll to position [45, 0]
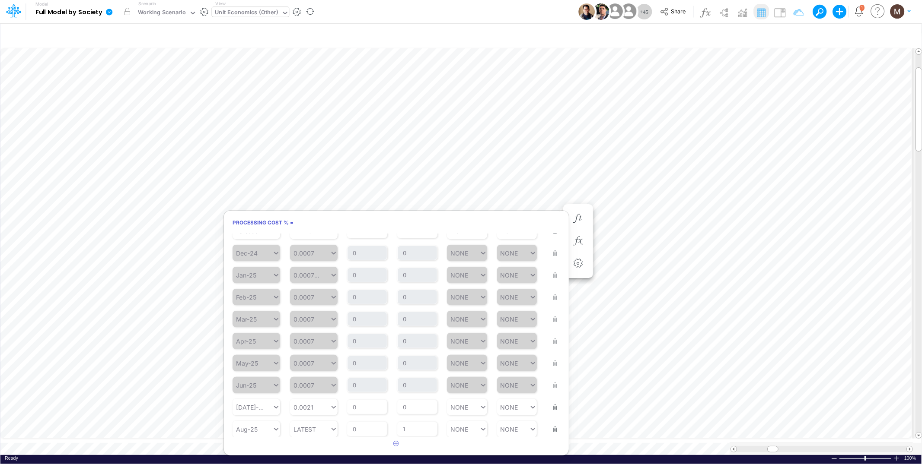
click at [553, 427] on button "button" at bounding box center [552, 424] width 11 height 23
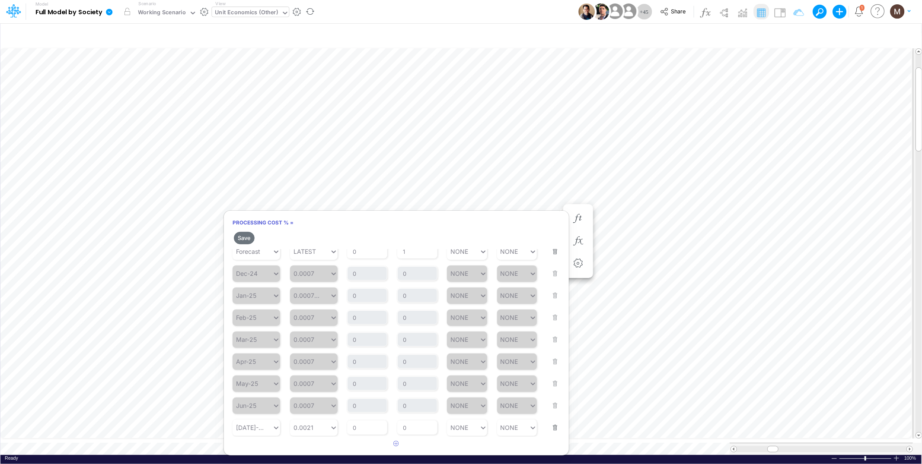
scroll to position [23, 0]
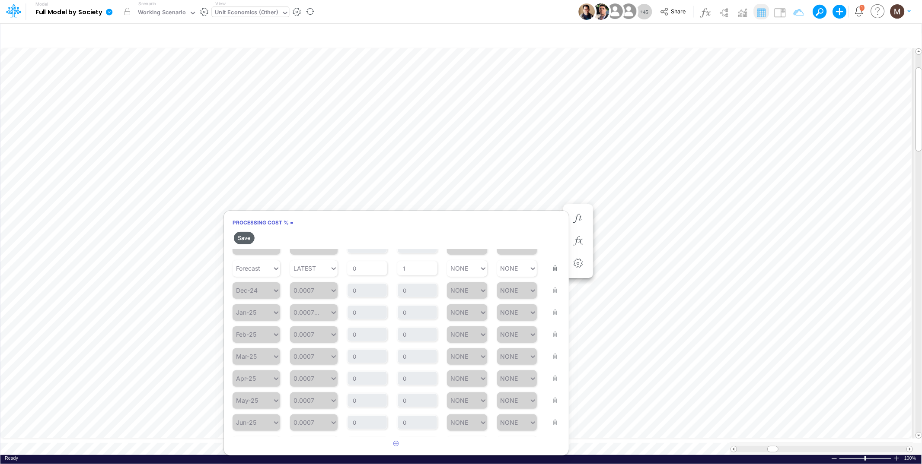
click at [244, 239] on button "Save" at bounding box center [244, 238] width 21 height 13
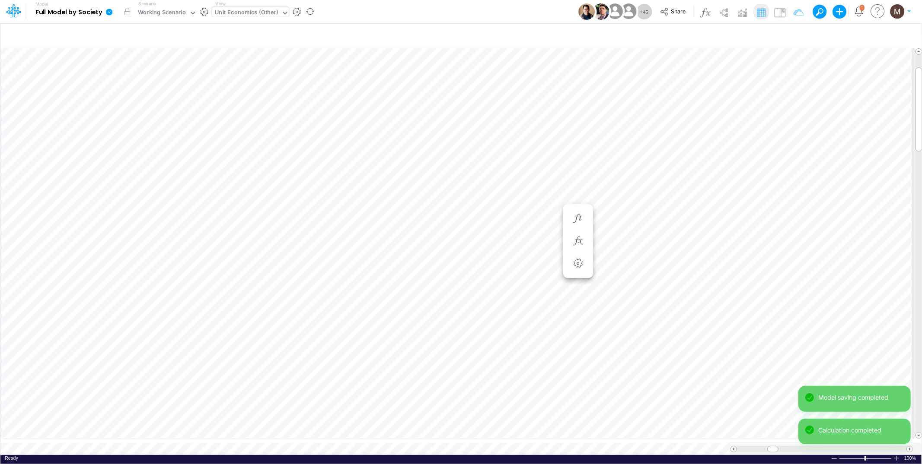
scroll to position [0, 0]
click at [580, 226] on icon "button" at bounding box center [577, 227] width 13 height 9
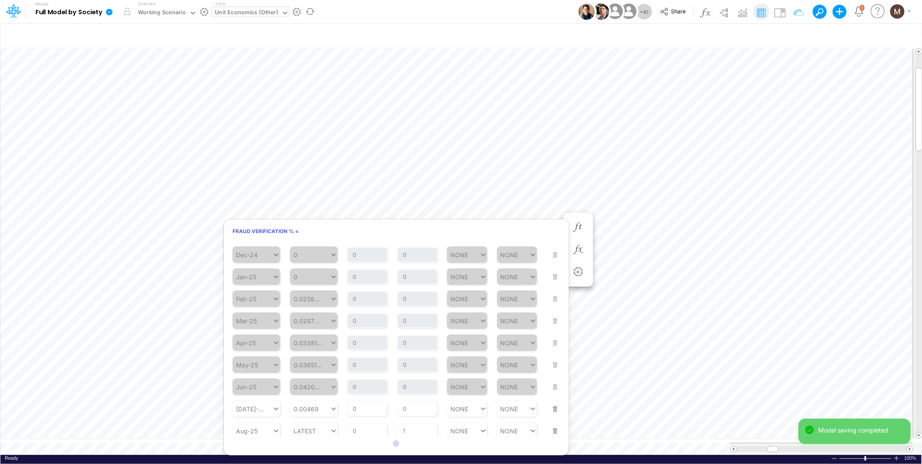
scroll to position [119, 0]
click at [550, 427] on button "button" at bounding box center [552, 425] width 11 height 23
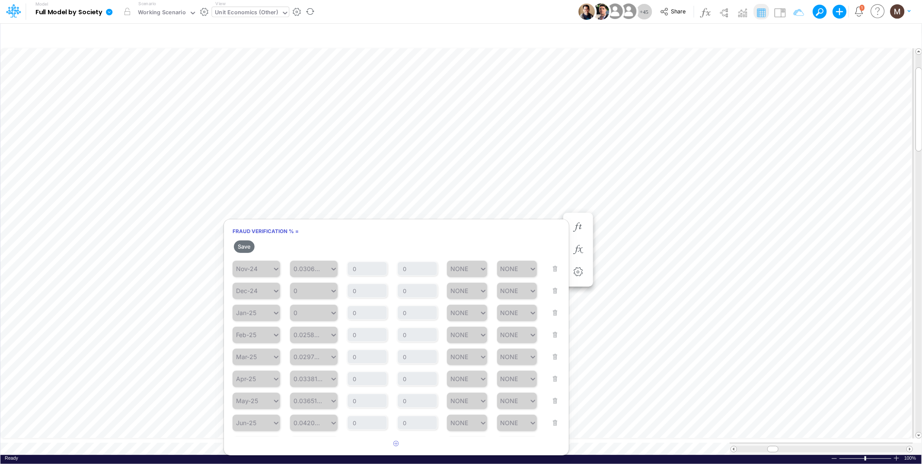
drag, startPoint x: 245, startPoint y: 244, endPoint x: 284, endPoint y: 244, distance: 38.5
click at [245, 244] on button "Save" at bounding box center [244, 247] width 21 height 13
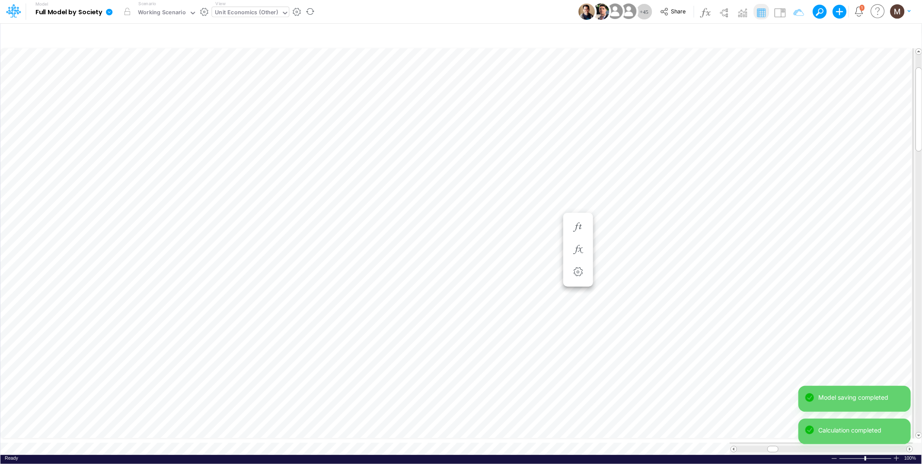
scroll to position [0, 0]
click at [575, 235] on icon "button" at bounding box center [577, 236] width 13 height 9
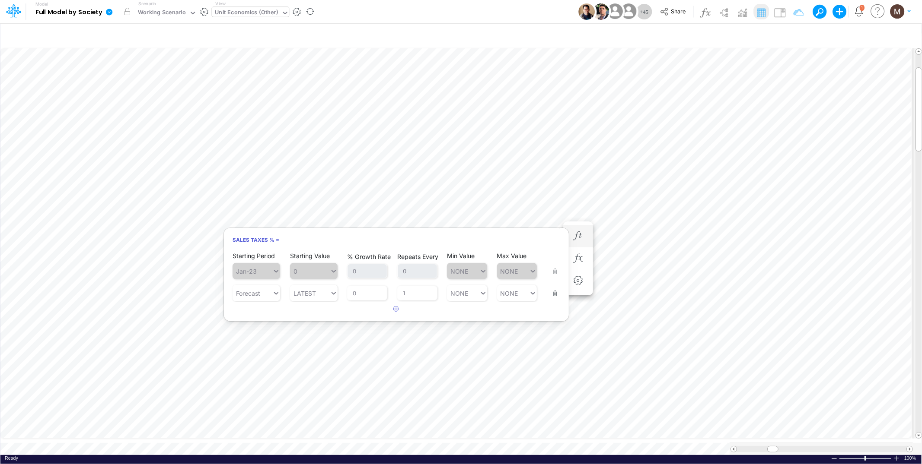
click at [554, 291] on button "button" at bounding box center [552, 288] width 11 height 23
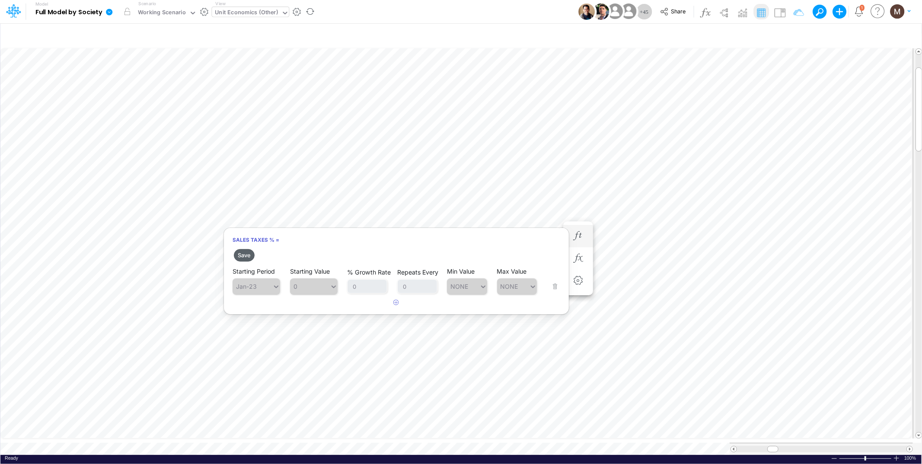
click at [239, 257] on button "Save" at bounding box center [244, 255] width 21 height 13
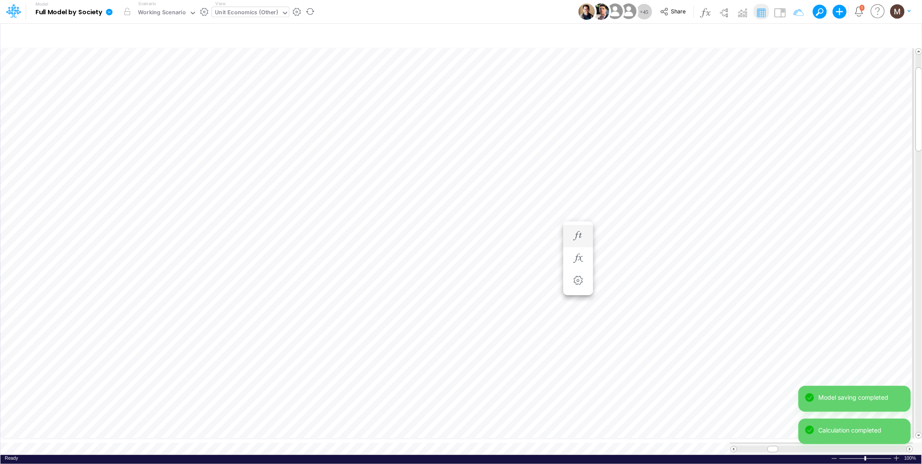
scroll to position [0, 0]
click at [576, 241] on icon "button" at bounding box center [577, 244] width 13 height 9
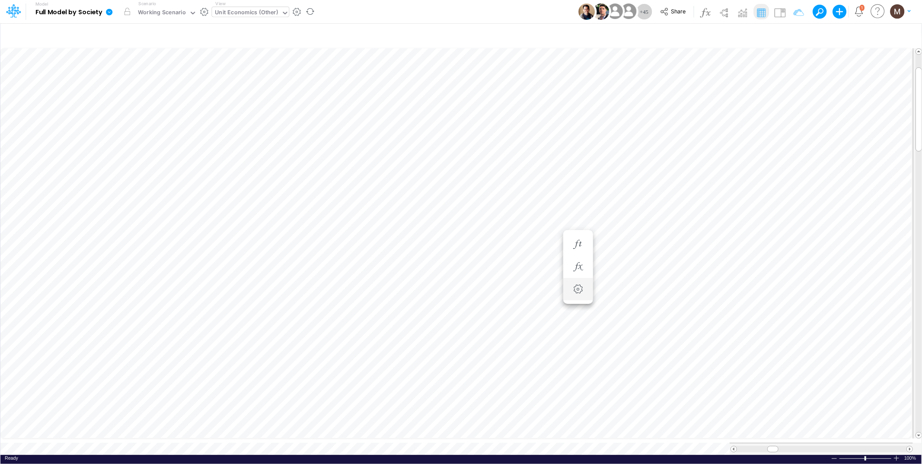
scroll to position [0, 0]
click at [578, 260] on icon "button" at bounding box center [577, 262] width 13 height 9
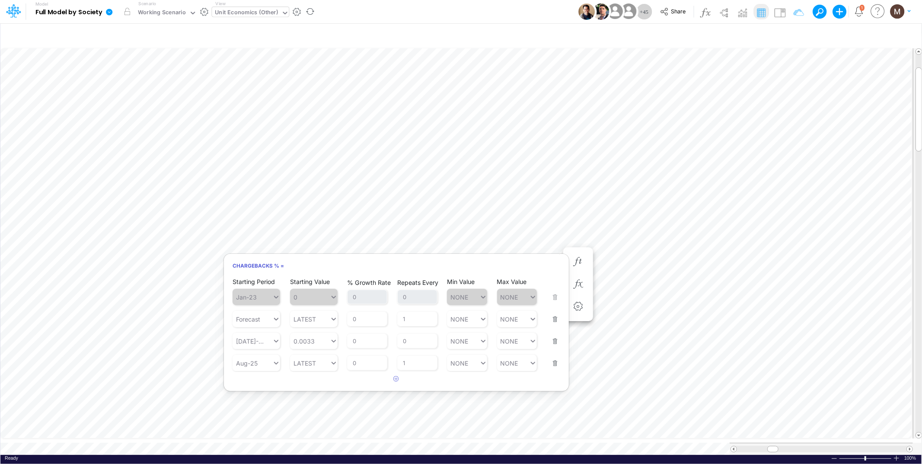
click at [557, 364] on button "button" at bounding box center [552, 358] width 11 height 23
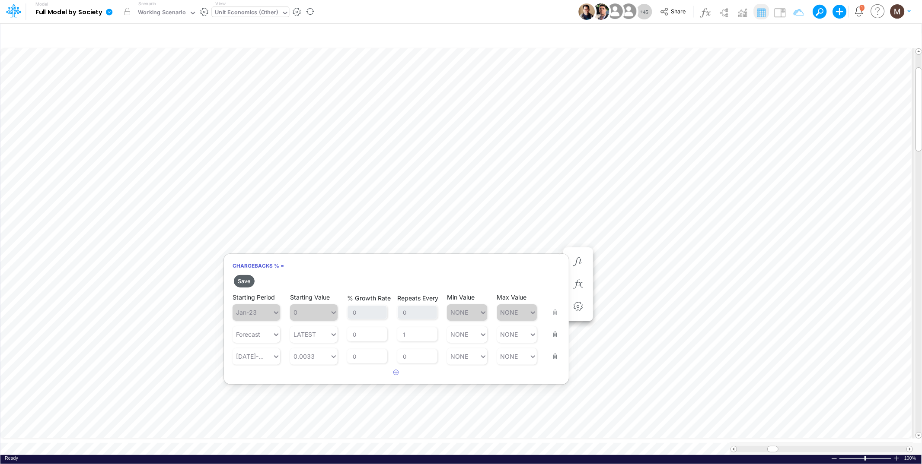
drag, startPoint x: 238, startPoint y: 280, endPoint x: 246, endPoint y: 280, distance: 7.8
click at [238, 280] on button "Save" at bounding box center [244, 281] width 21 height 13
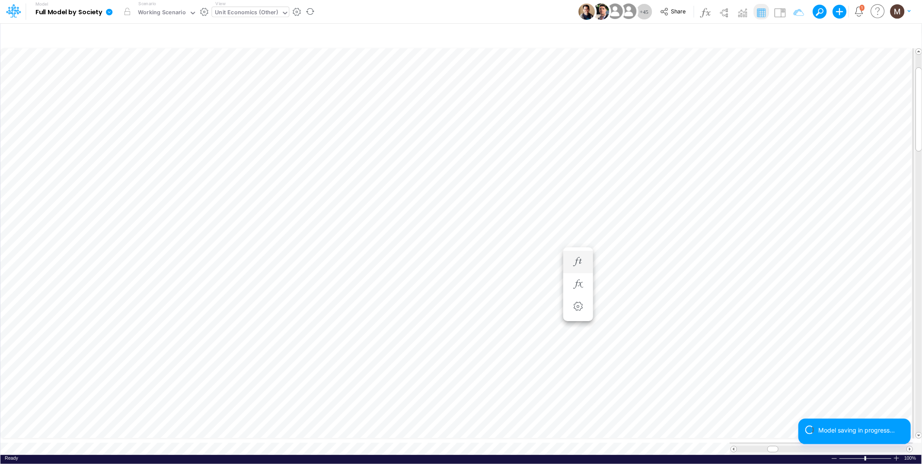
scroll to position [0, 0]
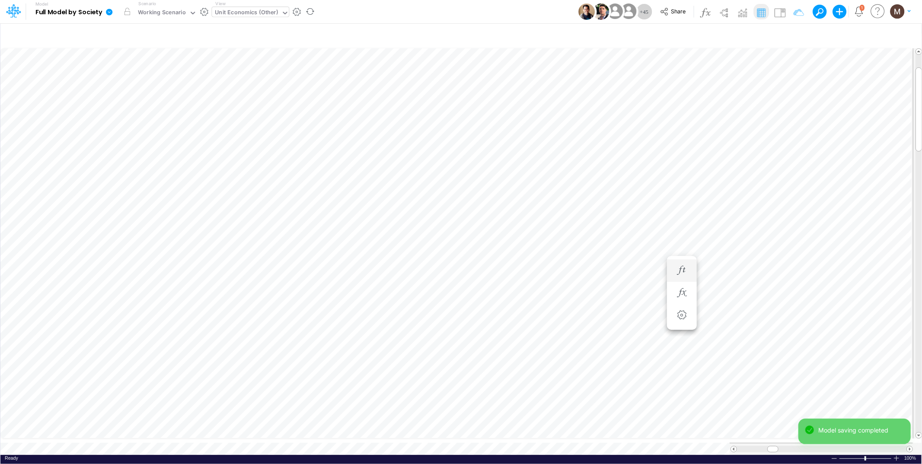
scroll to position [0, 0]
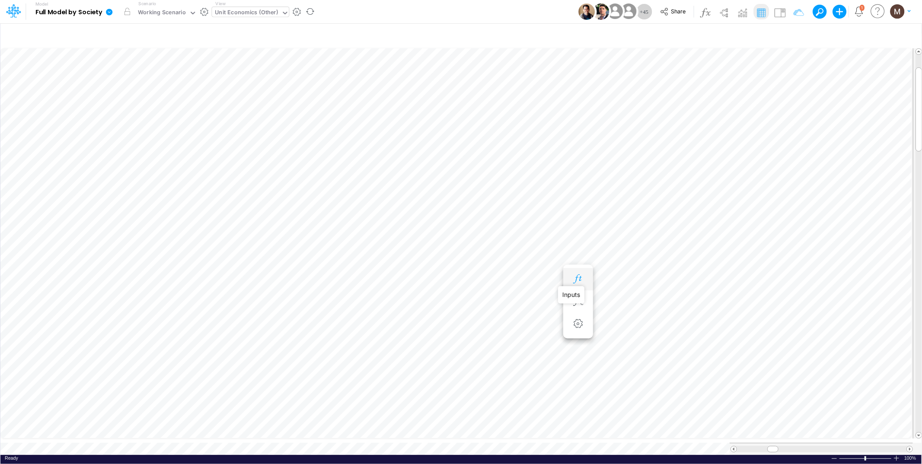
click at [576, 279] on icon "button" at bounding box center [577, 279] width 13 height 9
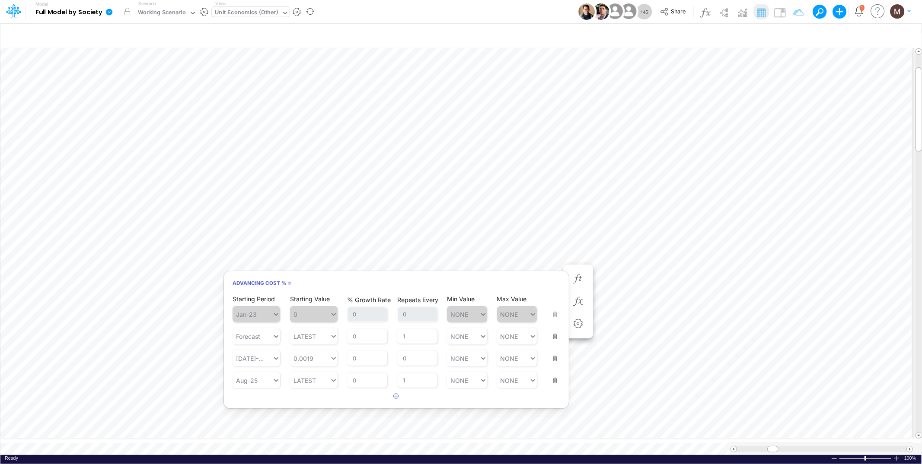
click at [558, 377] on div "Starting Period Aug-25 Starting Value LATEST % Growth Rate 0 Repeats Every 1 Mi…" at bounding box center [396, 375] width 328 height 27
click at [555, 381] on button "button" at bounding box center [552, 375] width 11 height 23
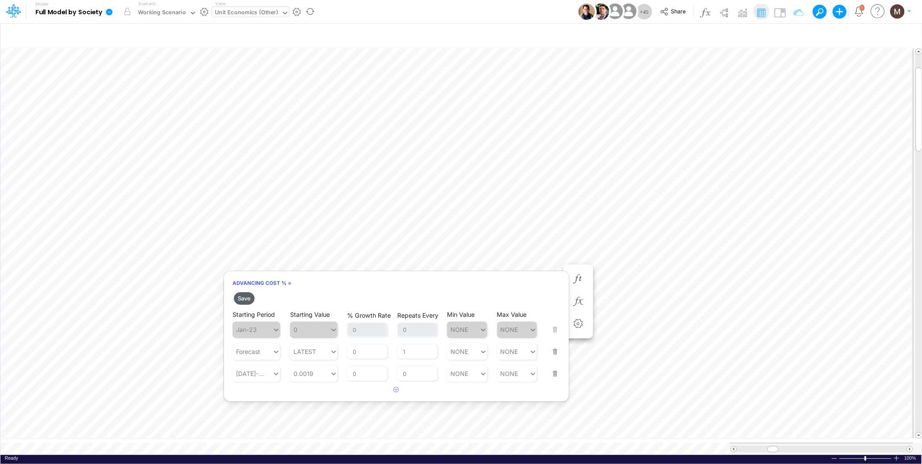
click at [238, 298] on button "Save" at bounding box center [244, 299] width 21 height 13
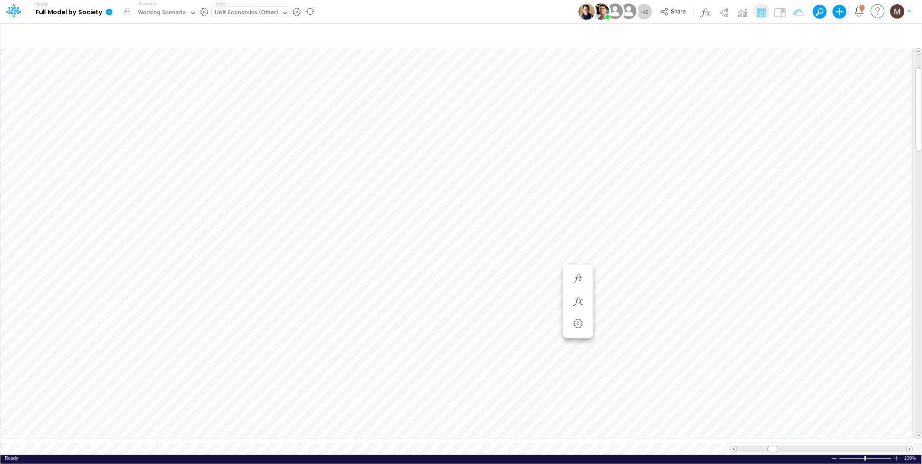
scroll to position [0, 0]
drag, startPoint x: 770, startPoint y: 446, endPoint x: 771, endPoint y: 452, distance: 5.9
click at [771, 452] on div "Paste Cut Copy AutoFill (0.0023) (0.0024) (0.0032) (0.0033) (0.0035) (0.0044) (…" at bounding box center [460, 251] width 921 height 407
click at [576, 269] on icon "button" at bounding box center [577, 270] width 13 height 9
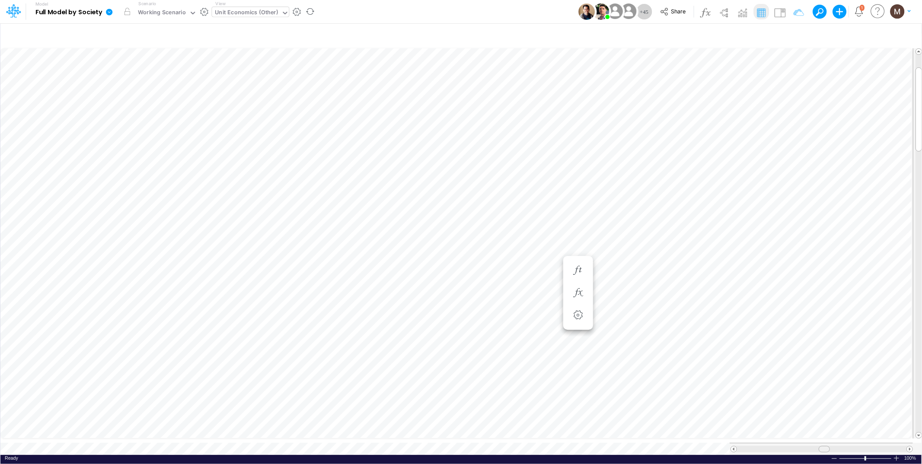
drag, startPoint x: 773, startPoint y: 445, endPoint x: 822, endPoint y: 443, distance: 49.3
click at [822, 447] on span at bounding box center [824, 450] width 6 height 6
click at [678, 150] on icon "button" at bounding box center [681, 149] width 13 height 9
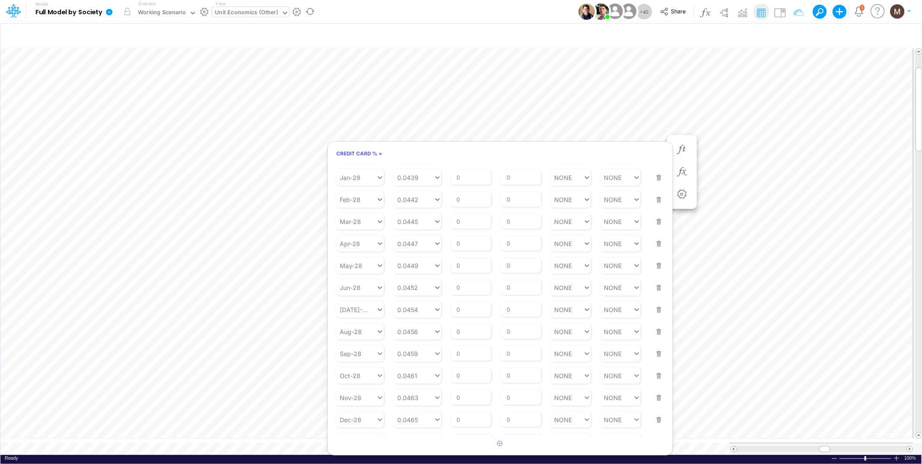
scroll to position [917, 0]
click at [499, 446] on button "button" at bounding box center [500, 444] width 17 height 14
click at [359, 432] on div "Type to search..." at bounding box center [356, 436] width 40 height 13
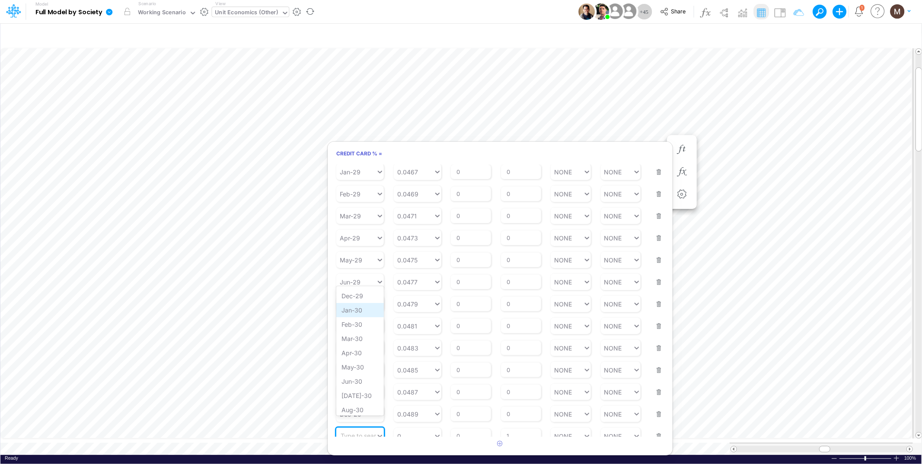
click at [358, 303] on div "Jan-30" at bounding box center [360, 310] width 48 height 14
type input "0"
click at [404, 433] on div "0 0" at bounding box center [414, 436] width 40 height 13
click at [405, 300] on div "LATEST" at bounding box center [418, 295] width 48 height 14
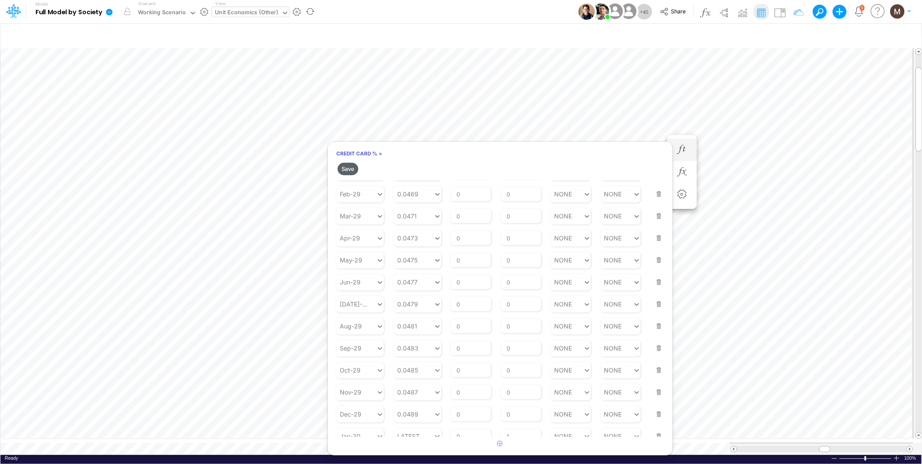
click at [346, 172] on button "Save" at bounding box center [347, 169] width 21 height 13
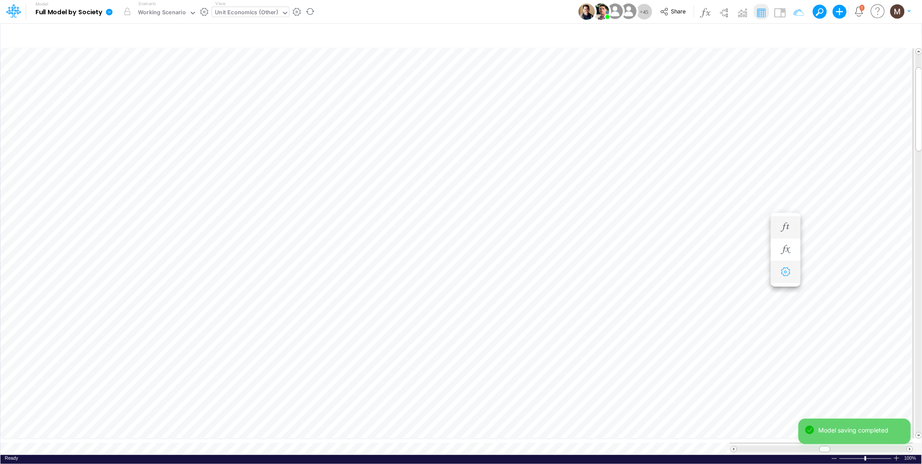
scroll to position [0, 0]
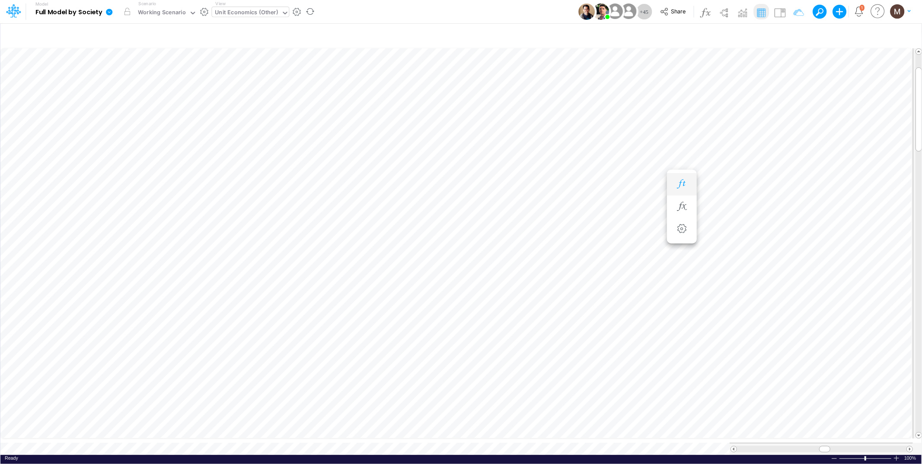
click at [678, 180] on icon "button" at bounding box center [681, 184] width 13 height 9
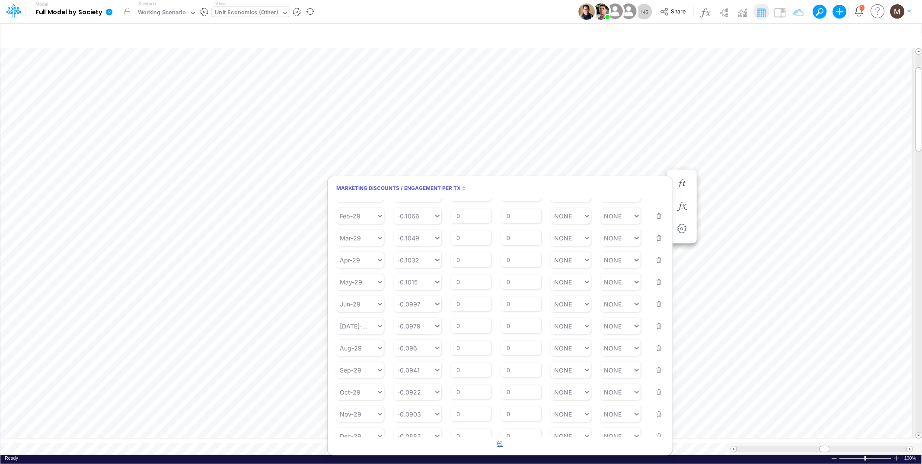
click at [501, 445] on icon "button" at bounding box center [500, 444] width 6 height 6
click at [372, 432] on div "Type to search..." at bounding box center [356, 436] width 40 height 13
click at [357, 362] on div "Jan-30" at bounding box center [360, 369] width 48 height 14
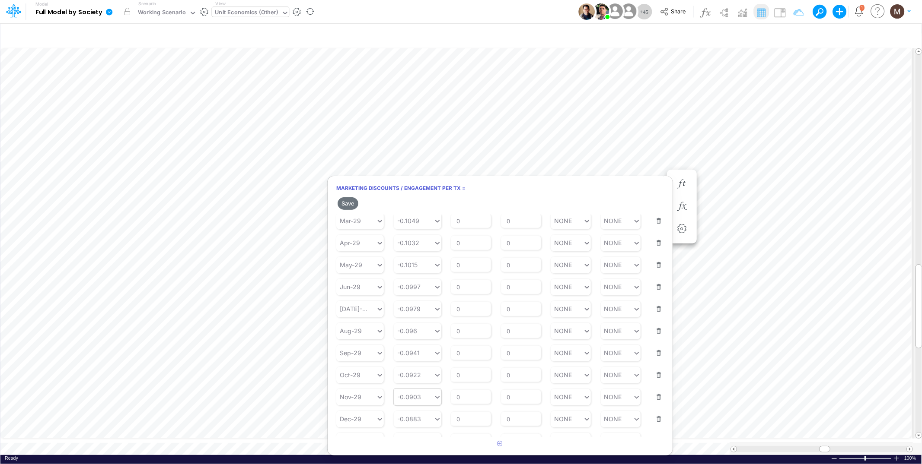
scroll to position [1010, 0]
type input "0"
click at [416, 430] on div "0 0" at bounding box center [414, 436] width 40 height 13
click at [416, 299] on div "LATEST" at bounding box center [418, 295] width 48 height 14
click at [345, 206] on button "Save" at bounding box center [347, 203] width 21 height 13
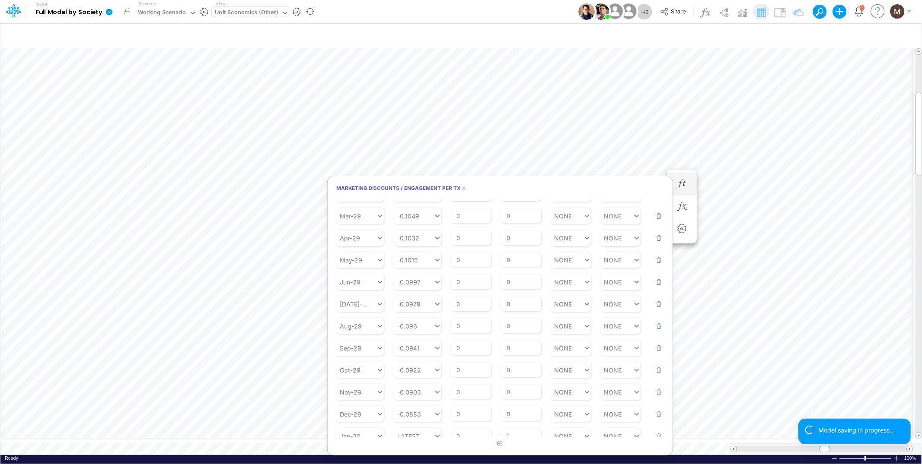
scroll to position [0, 0]
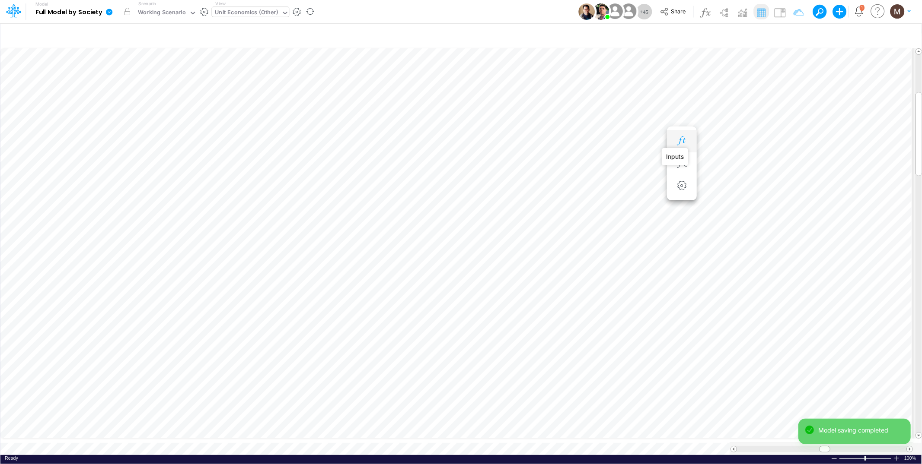
click at [678, 139] on icon "button" at bounding box center [681, 141] width 13 height 9
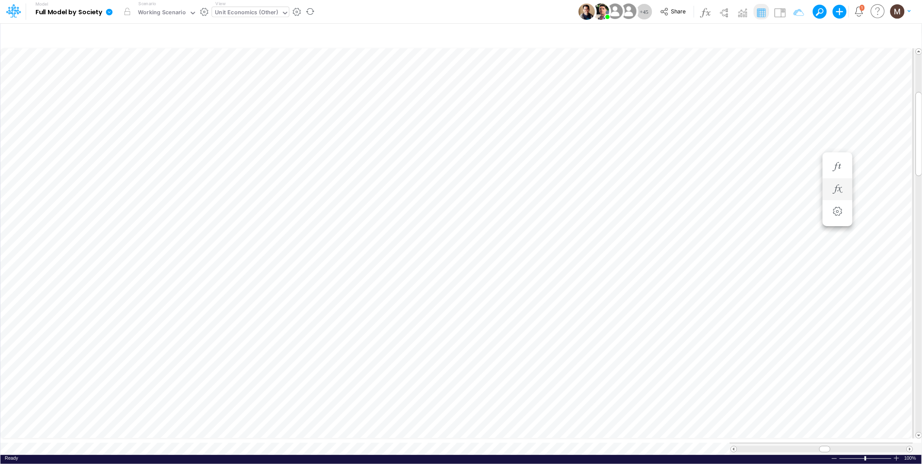
scroll to position [0, 0]
click at [682, 166] on icon "button" at bounding box center [681, 166] width 13 height 9
click at [497, 442] on icon "button" at bounding box center [500, 444] width 6 height 6
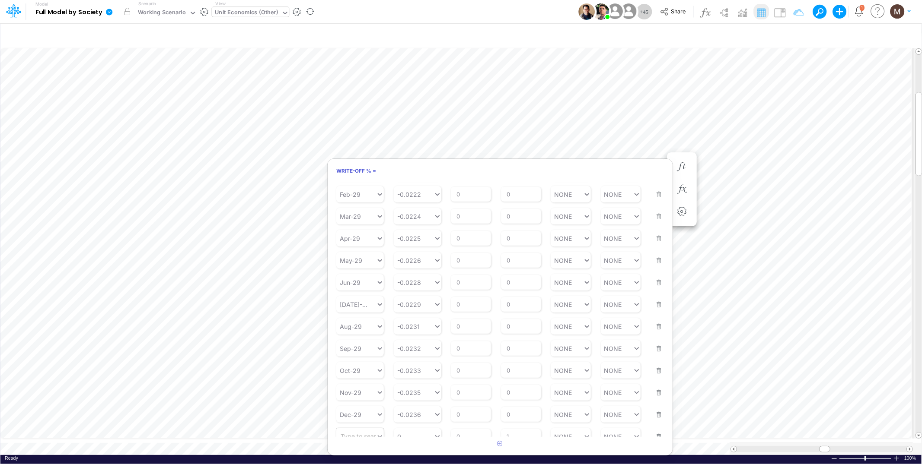
click at [352, 433] on div "Type to search..." at bounding box center [356, 437] width 40 height 13
click at [351, 299] on div "Jan-30" at bounding box center [360, 305] width 48 height 14
type input "0"
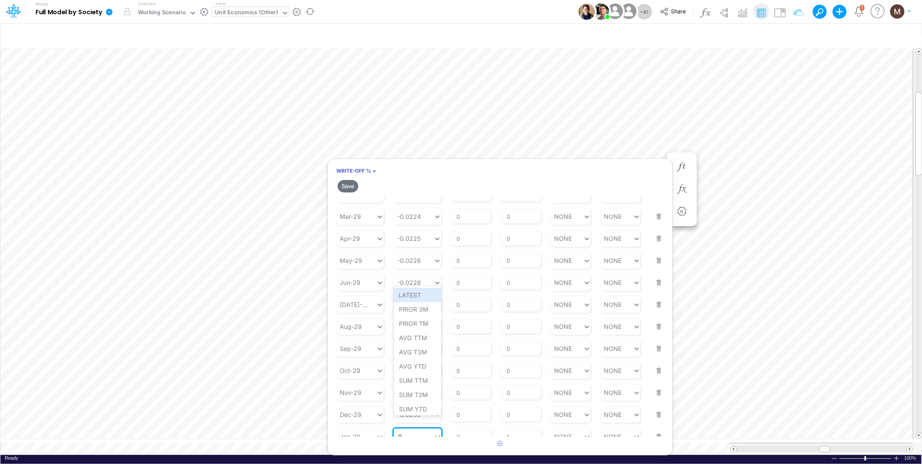
click at [407, 431] on div "0 0" at bounding box center [414, 437] width 40 height 13
click at [415, 296] on div "LATEST" at bounding box center [418, 294] width 48 height 14
click at [349, 185] on button "Save" at bounding box center [347, 186] width 21 height 13
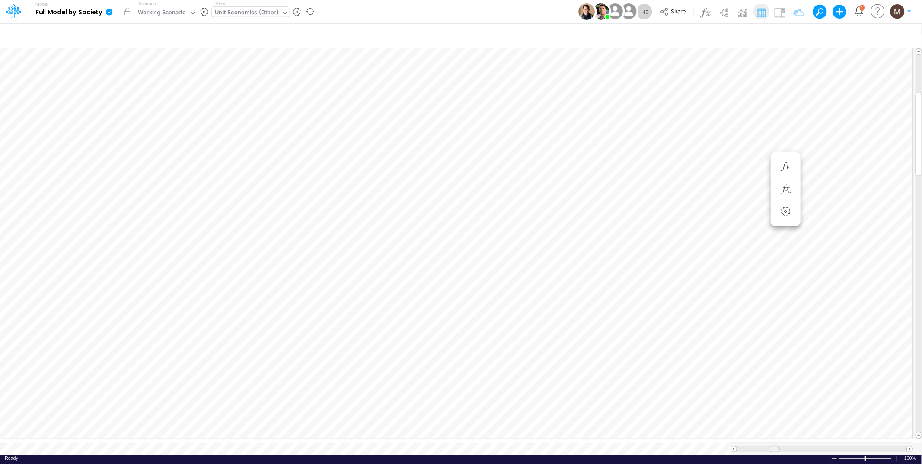
drag, startPoint x: 824, startPoint y: 444, endPoint x: 773, endPoint y: 449, distance: 50.8
click at [773, 449] on div at bounding box center [773, 449] width 11 height 6
click at [522, 209] on icon "button" at bounding box center [525, 210] width 13 height 9
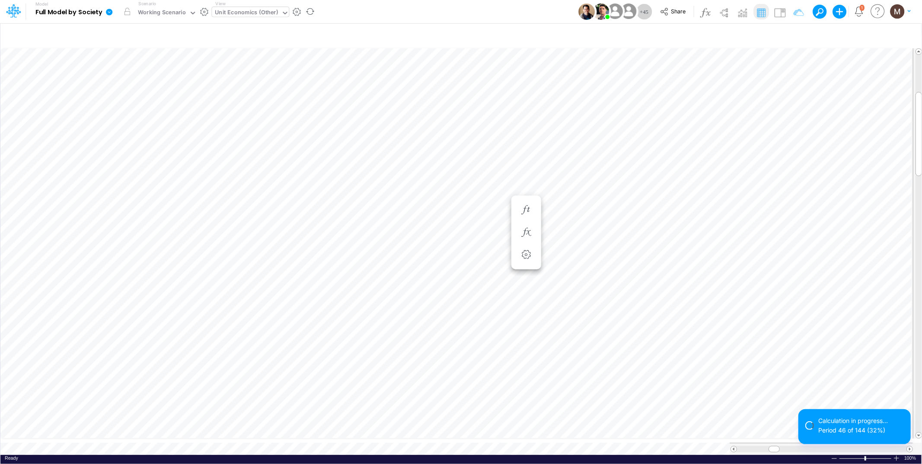
scroll to position [0, 0]
click at [528, 210] on icon "button" at bounding box center [525, 210] width 13 height 9
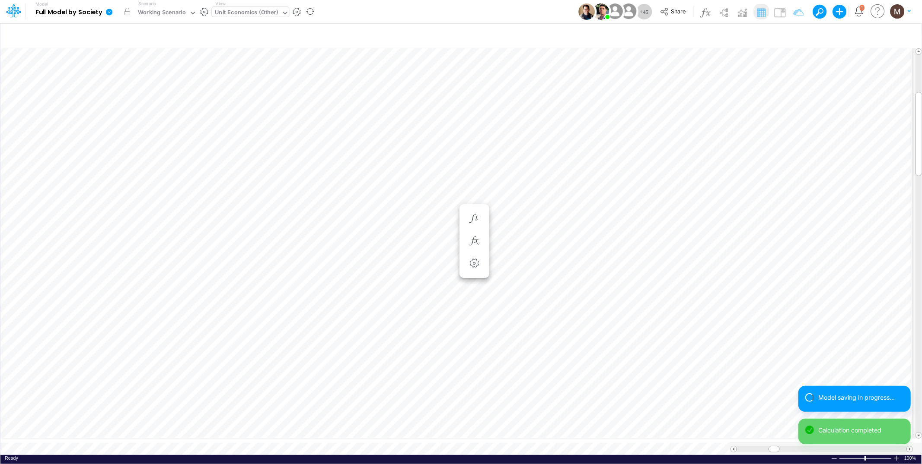
scroll to position [0, 0]
click at [425, 215] on button "button" at bounding box center [422, 210] width 16 height 17
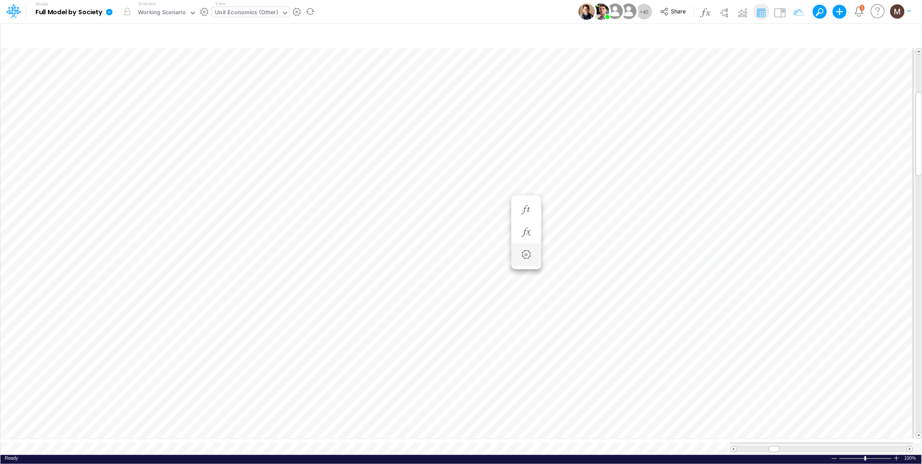
scroll to position [0, 0]
click at [522, 226] on icon "button" at bounding box center [525, 227] width 13 height 9
click at [473, 232] on icon "button" at bounding box center [474, 227] width 13 height 9
click at [371, 207] on icon "button" at bounding box center [370, 210] width 13 height 9
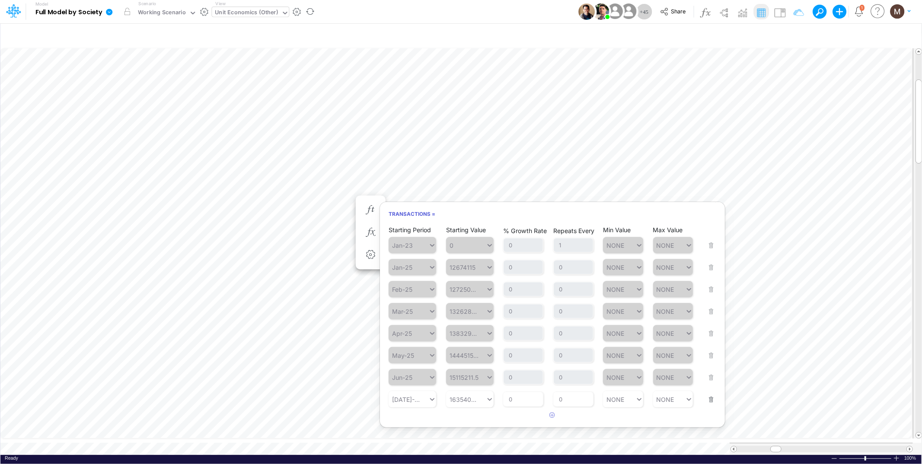
scroll to position [0, 0]
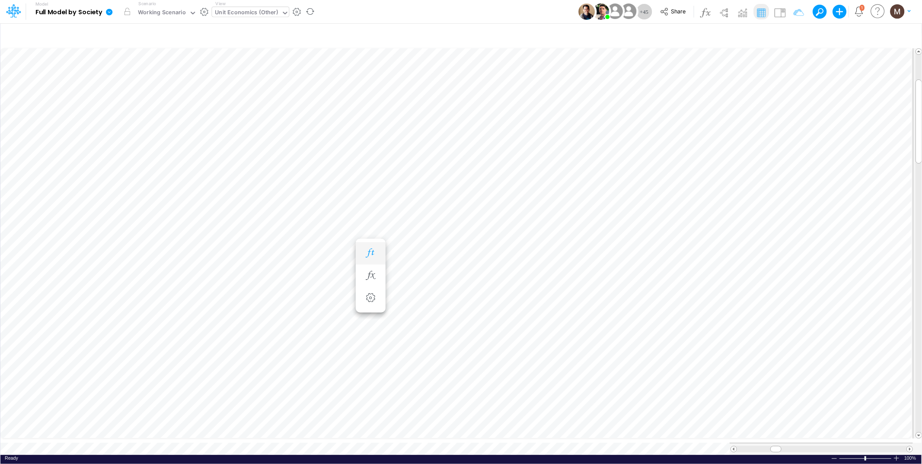
click at [368, 254] on icon "button" at bounding box center [370, 253] width 13 height 9
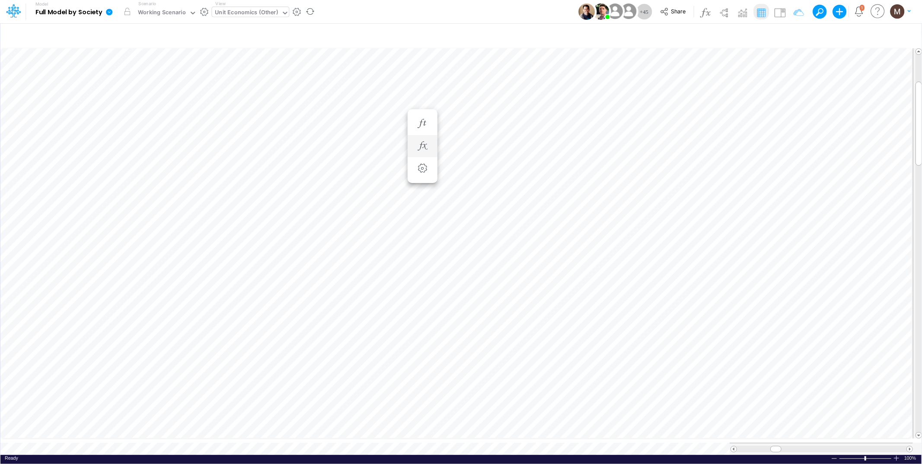
scroll to position [0, 0]
click at [418, 275] on icon "button" at bounding box center [422, 279] width 13 height 9
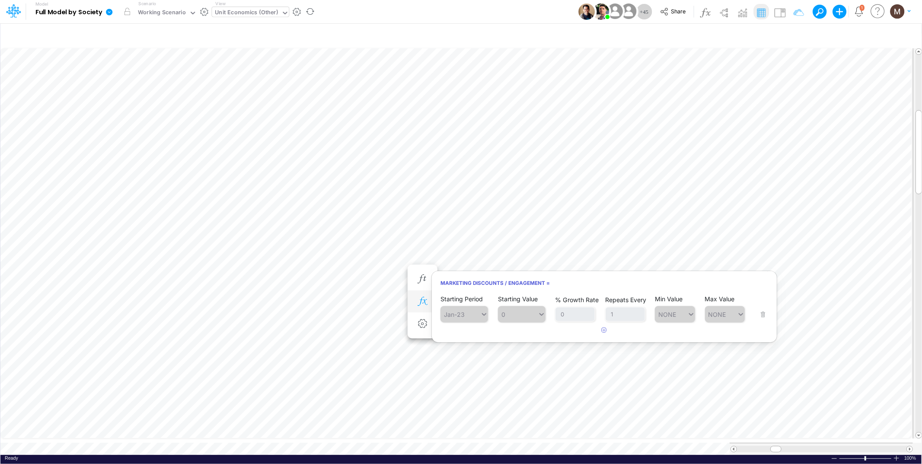
click at [423, 296] on button "button" at bounding box center [422, 301] width 16 height 17
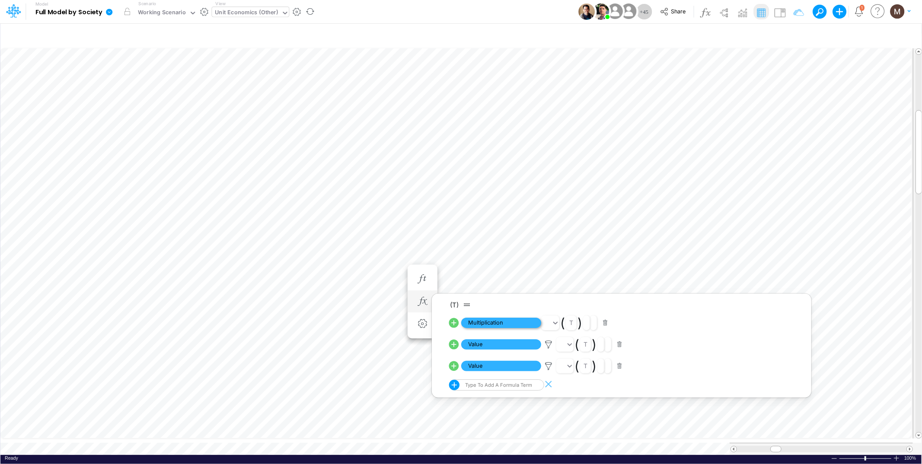
click at [487, 321] on span "Multiplication" at bounding box center [501, 323] width 80 height 11
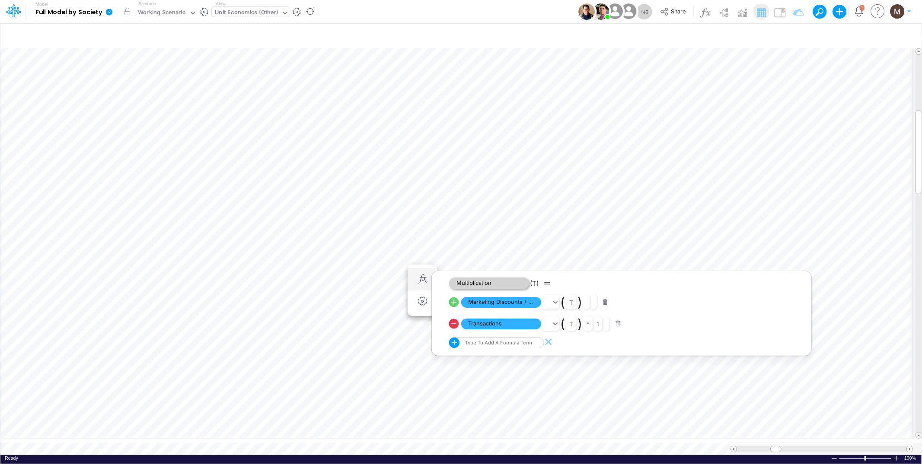
click at [480, 284] on span "Multiplication" at bounding box center [489, 284] width 80 height 12
click at [424, 298] on icon "button" at bounding box center [422, 301] width 13 height 9
select select "sum"
select select "Number"
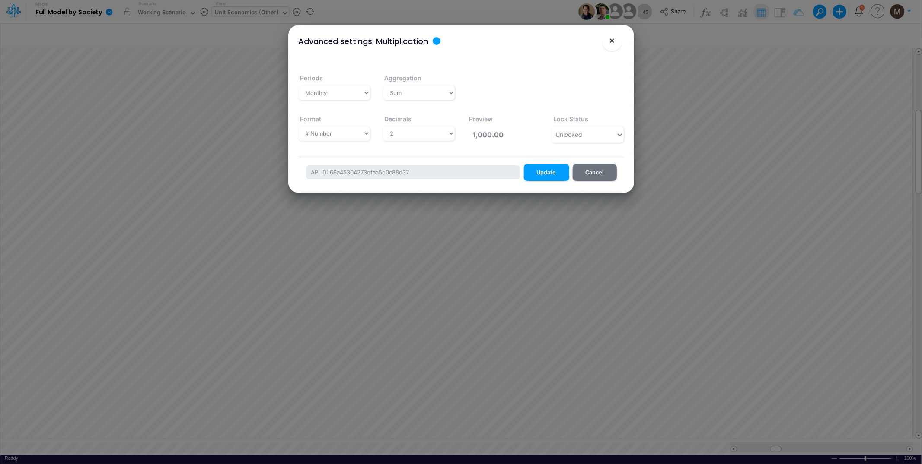
click at [614, 39] on button "×" at bounding box center [611, 40] width 21 height 21
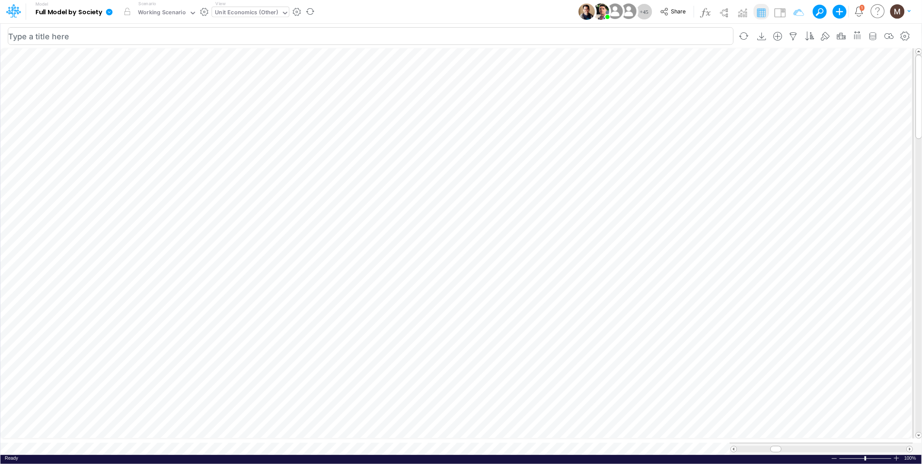
scroll to position [0, 0]
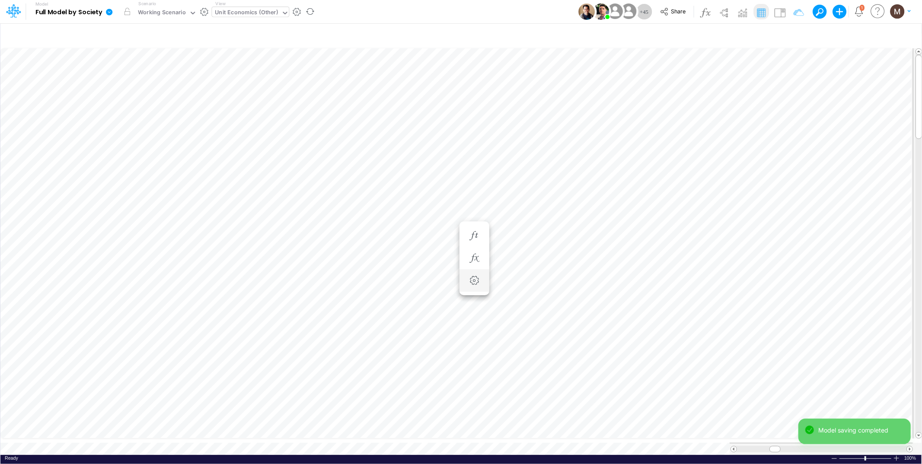
scroll to position [0, 0]
click at [239, 11] on div "Unit Economics (Other)" at bounding box center [246, 13] width 63 height 10
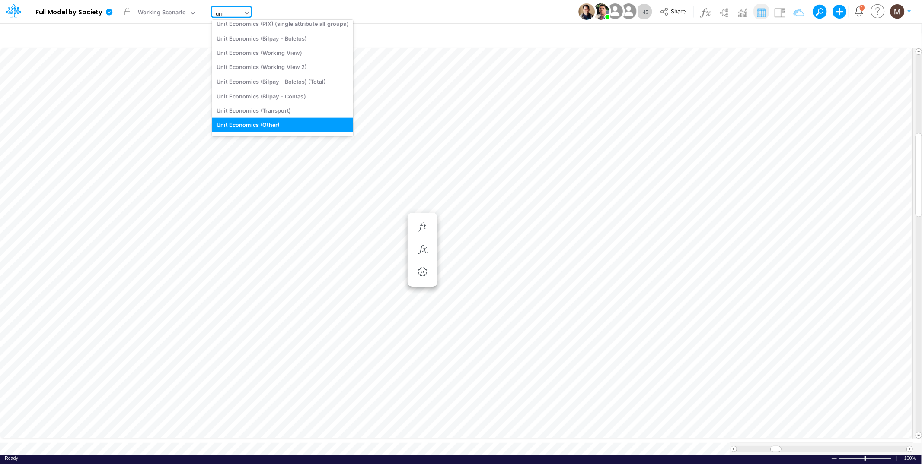
scroll to position [37, 0]
type input "unit econo"
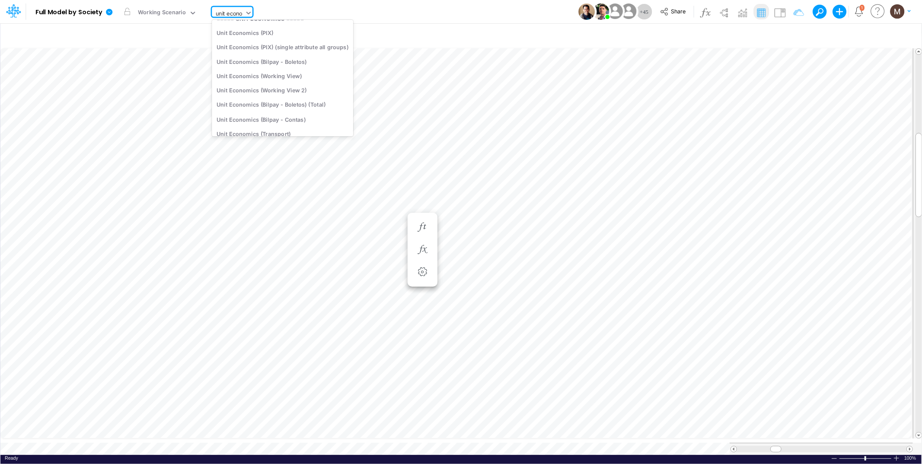
scroll to position [0, 0]
click at [270, 43] on div "Unit Economics (PIX)" at bounding box center [282, 43] width 141 height 14
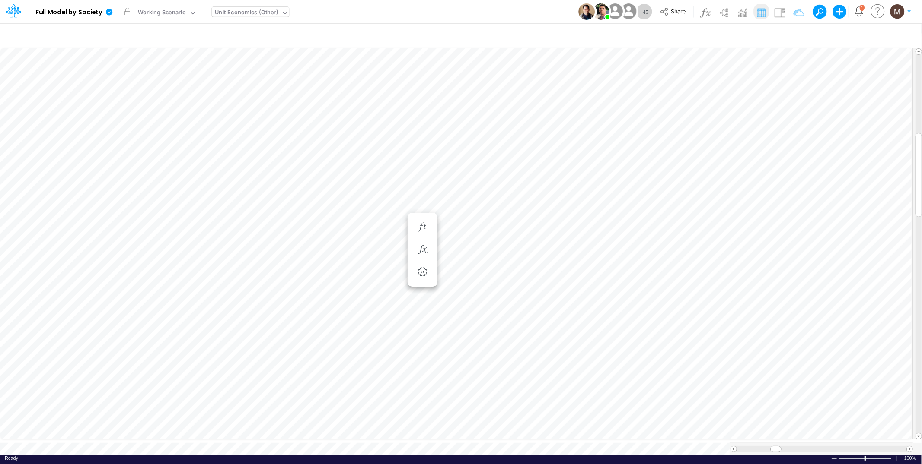
scroll to position [0, 0]
click at [421, 320] on icon "button" at bounding box center [422, 322] width 13 height 9
click at [423, 328] on button "button" at bounding box center [422, 322] width 16 height 17
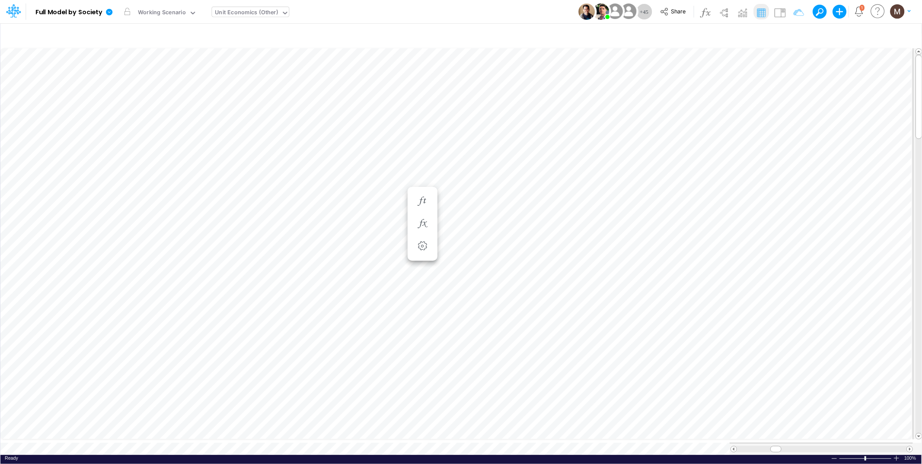
scroll to position [0, 0]
click at [420, 324] on icon "button" at bounding box center [422, 322] width 13 height 9
click at [418, 274] on icon "button" at bounding box center [422, 275] width 13 height 9
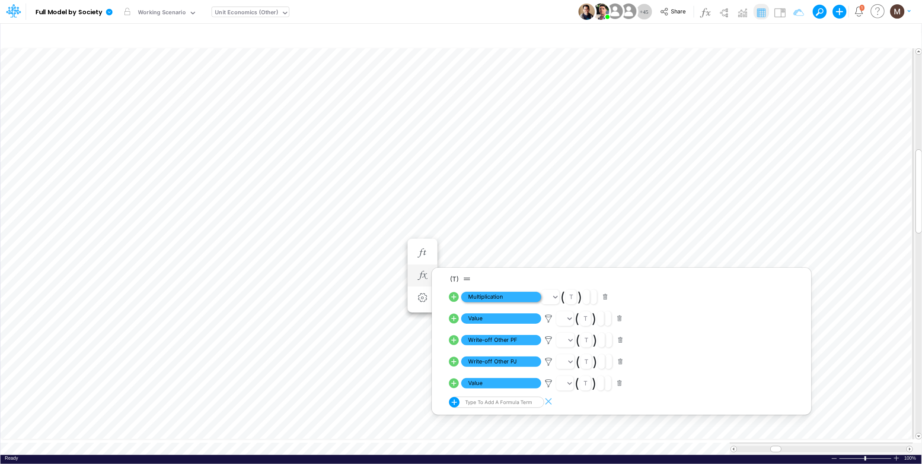
click at [504, 298] on span "Multiplication" at bounding box center [501, 297] width 80 height 11
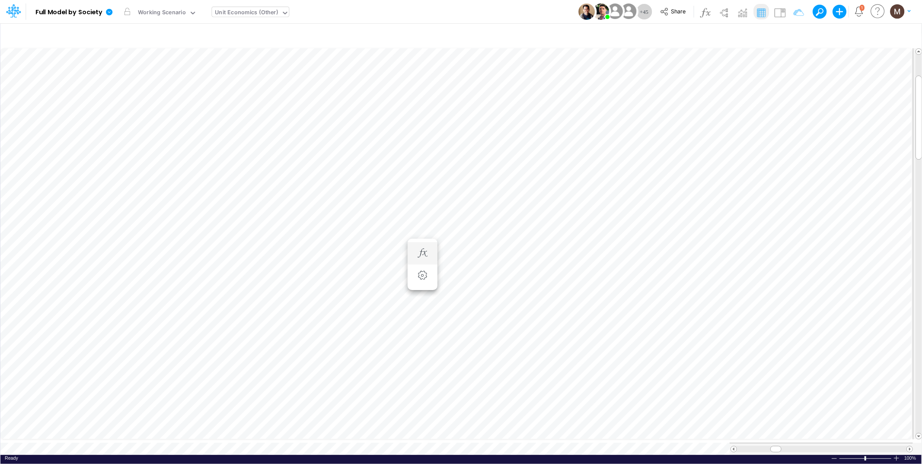
scroll to position [0, 0]
click at [478, 353] on icon "button" at bounding box center [474, 357] width 13 height 9
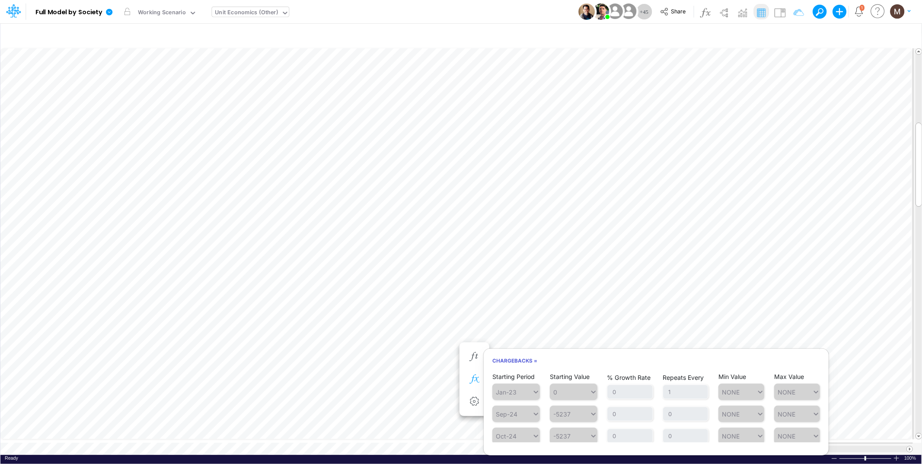
click at [468, 379] on icon "button" at bounding box center [474, 379] width 13 height 9
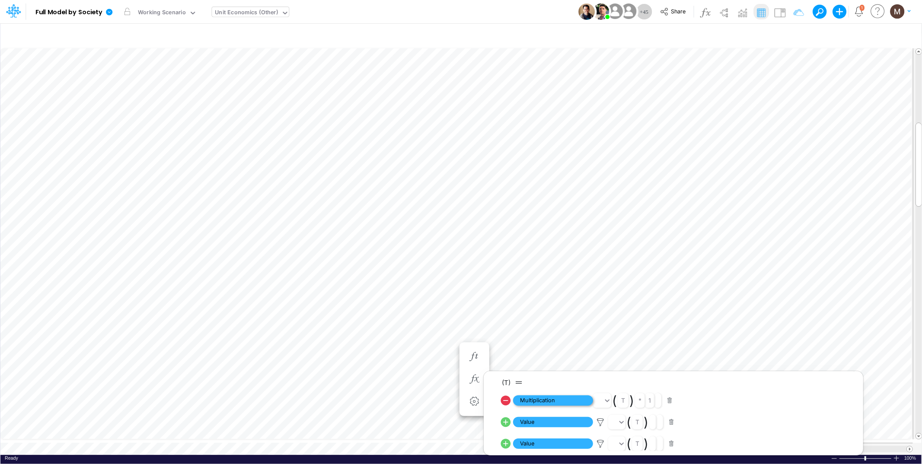
click at [548, 399] on span "Multiplication" at bounding box center [553, 401] width 80 height 11
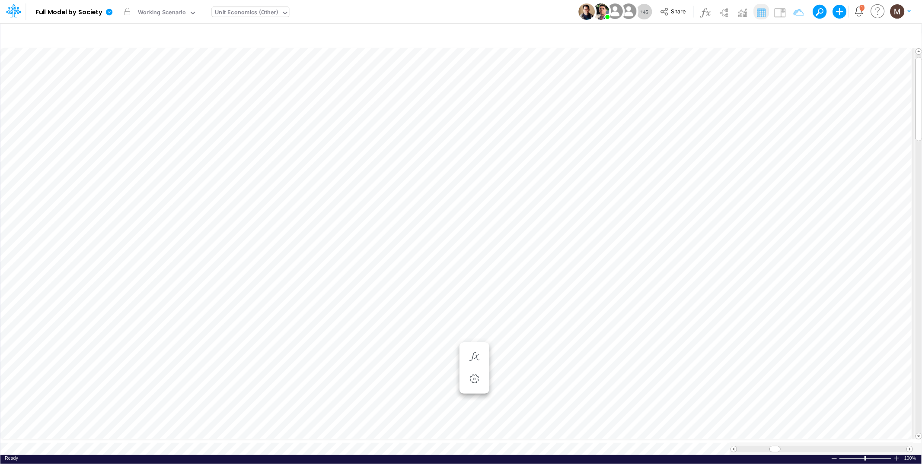
scroll to position [0, 0]
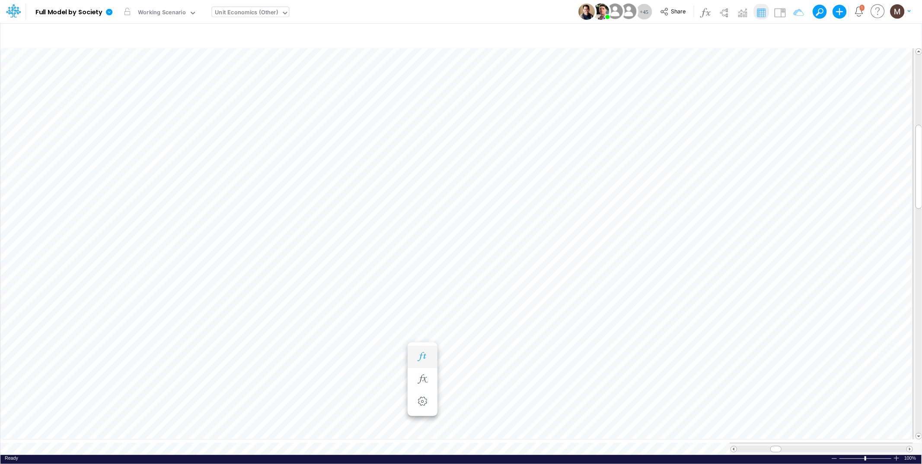
click at [415, 353] on button "button" at bounding box center [422, 357] width 16 height 17
click at [419, 241] on icon "button" at bounding box center [422, 244] width 13 height 9
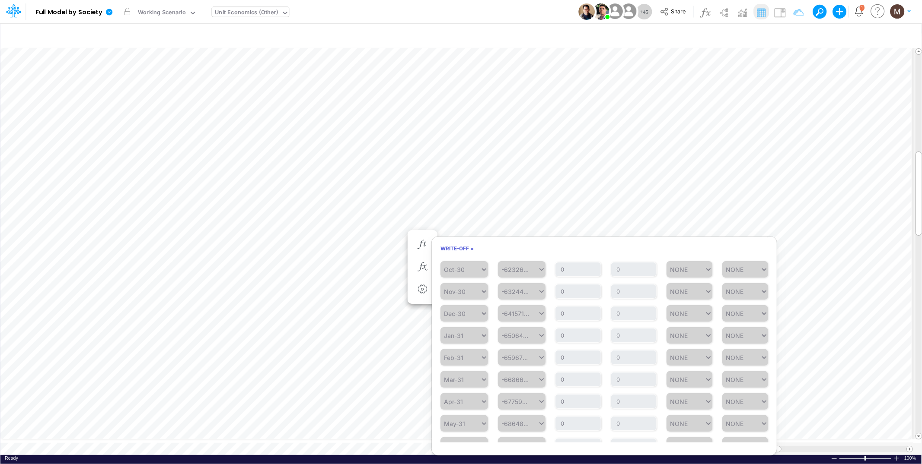
scroll to position [0, 0]
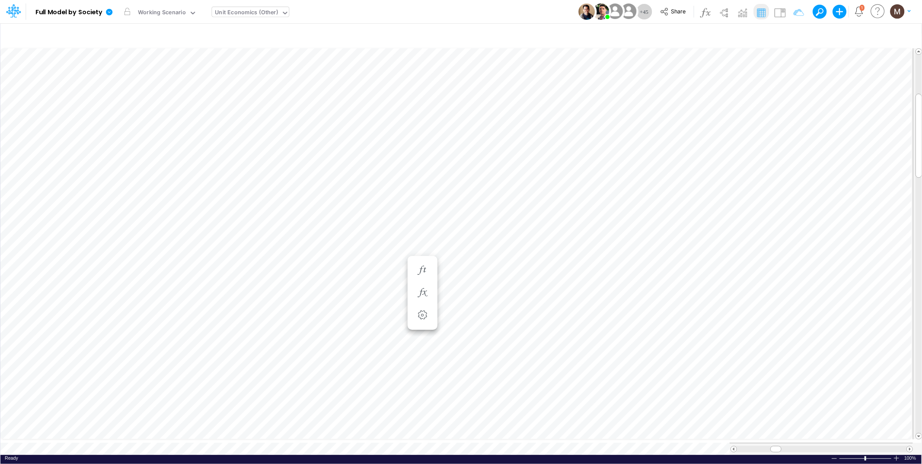
scroll to position [0, 0]
click at [733, 318] on icon "button" at bounding box center [733, 322] width 13 height 9
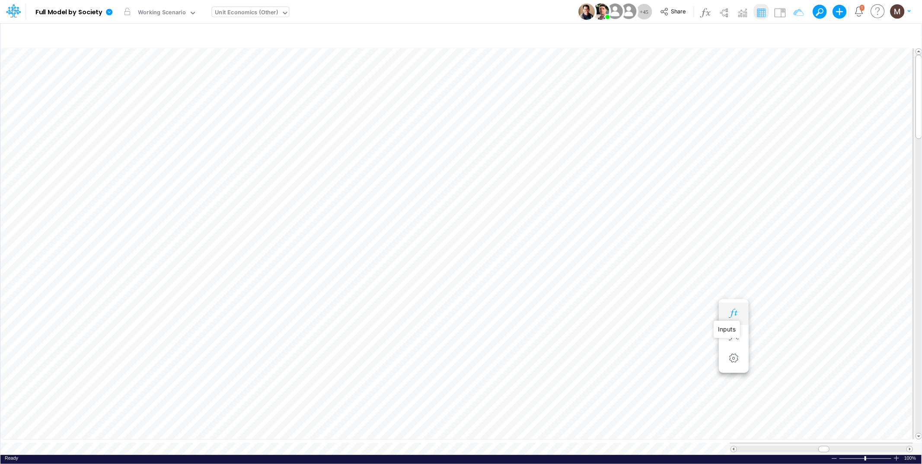
click at [735, 314] on icon "button" at bounding box center [733, 313] width 13 height 9
click at [554, 442] on icon "button" at bounding box center [552, 444] width 6 height 6
click at [418, 433] on div "Type to search..." at bounding box center [416, 436] width 48 height 7
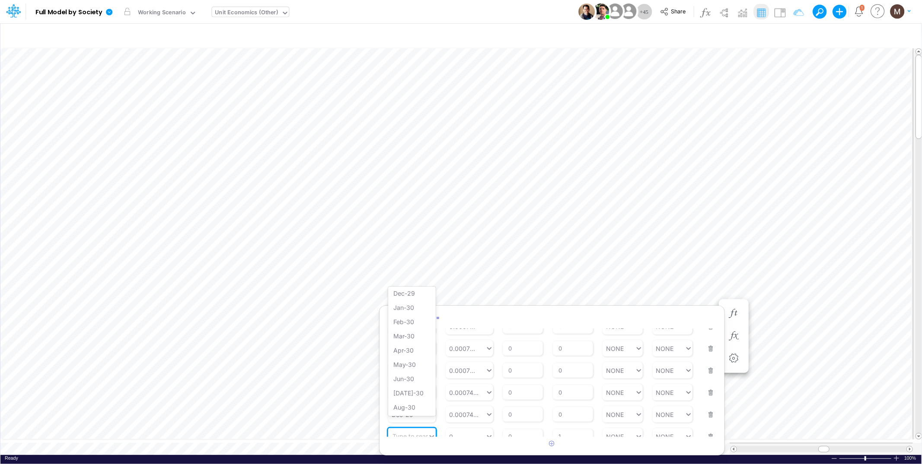
scroll to position [776, 0]
click at [407, 298] on div "Jan-30" at bounding box center [412, 304] width 48 height 14
type input "0"
click at [456, 431] on div "0 0" at bounding box center [465, 437] width 40 height 13
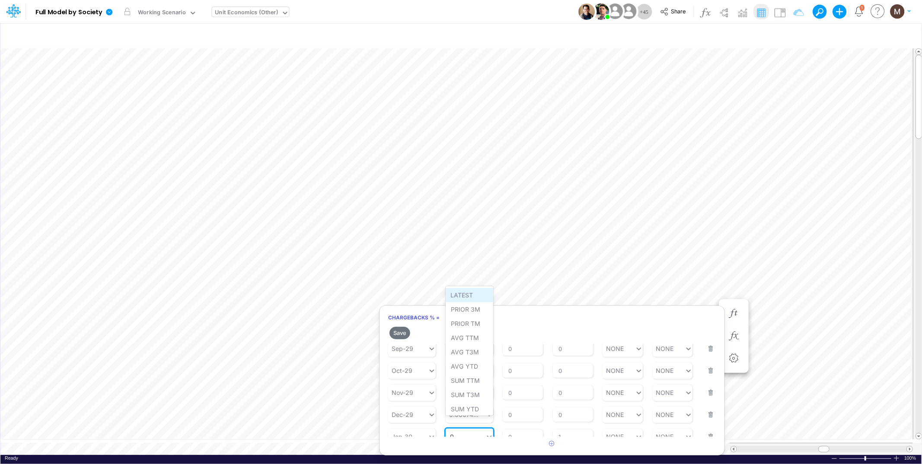
click at [471, 295] on div "LATEST" at bounding box center [469, 295] width 48 height 14
click at [404, 334] on button "Save" at bounding box center [399, 333] width 21 height 13
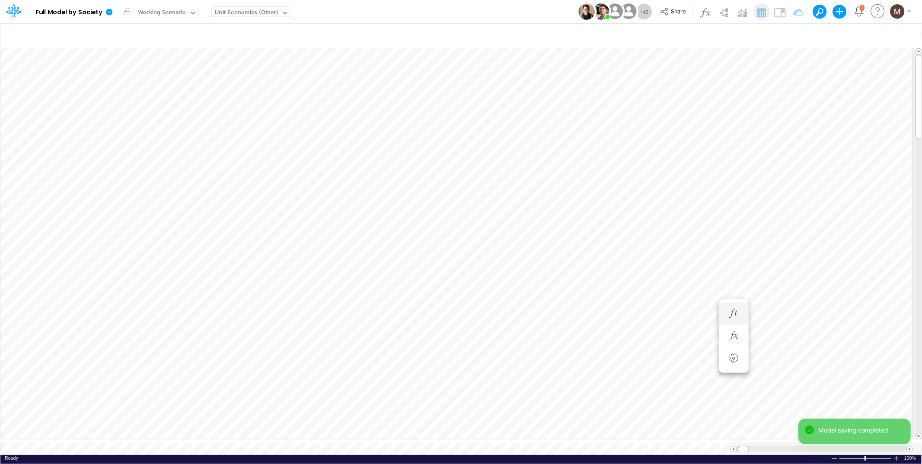
scroll to position [0, 0]
click at [632, 308] on button "button" at bounding box center [630, 313] width 16 height 17
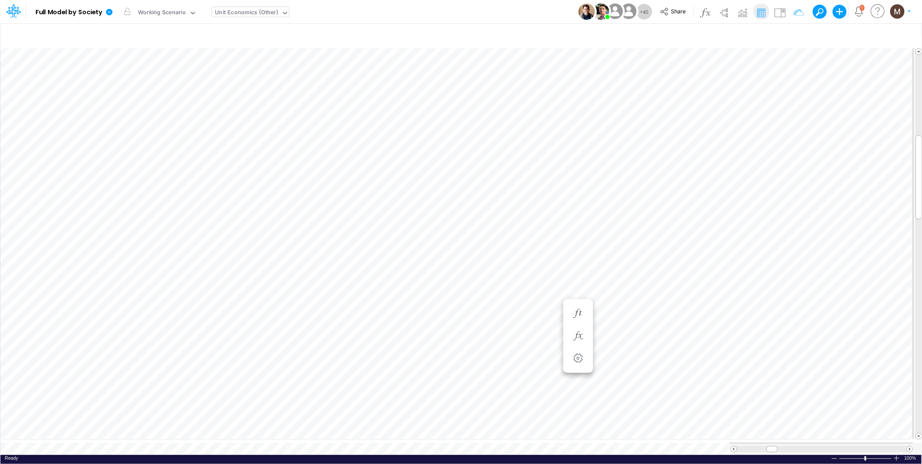
scroll to position [0, 0]
click at [629, 303] on icon "button" at bounding box center [629, 305] width 13 height 9
click at [778, 16] on img at bounding box center [780, 13] width 14 height 14
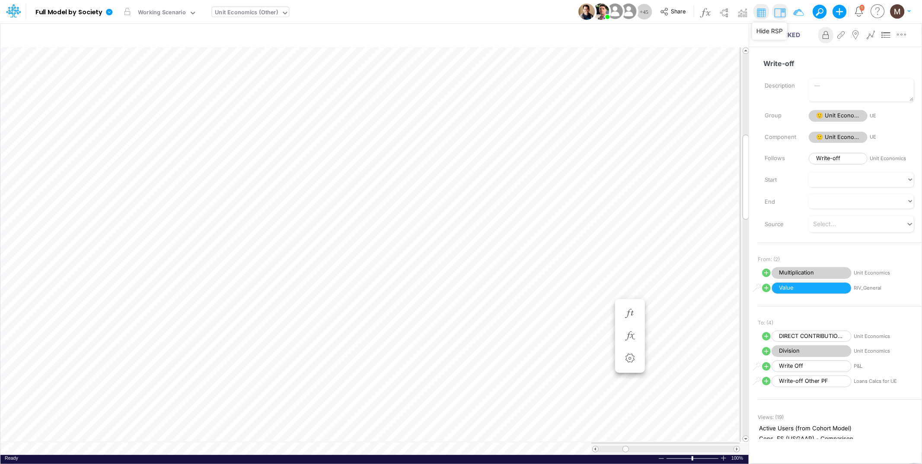
click at [781, 16] on img at bounding box center [780, 13] width 14 height 14
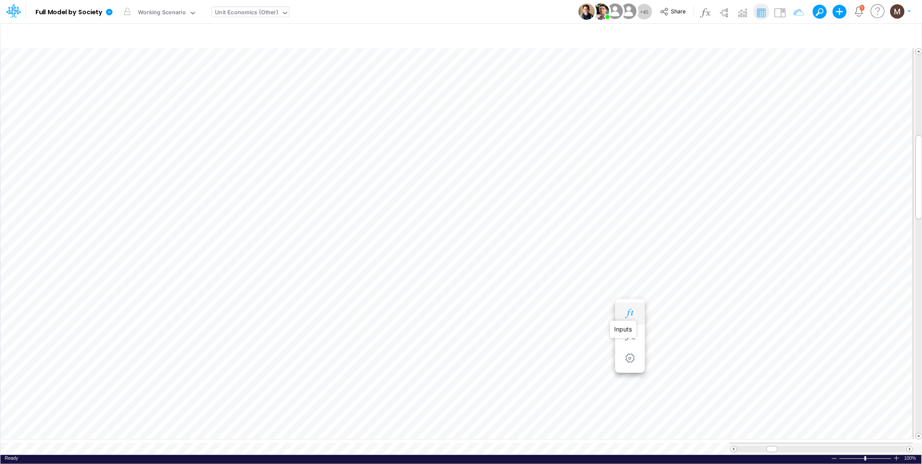
click at [628, 311] on icon "button" at bounding box center [629, 313] width 13 height 9
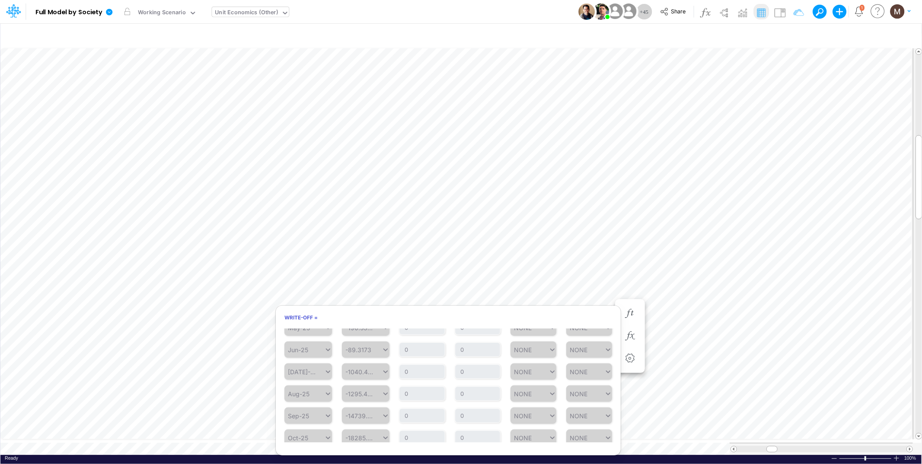
scroll to position [277, 0]
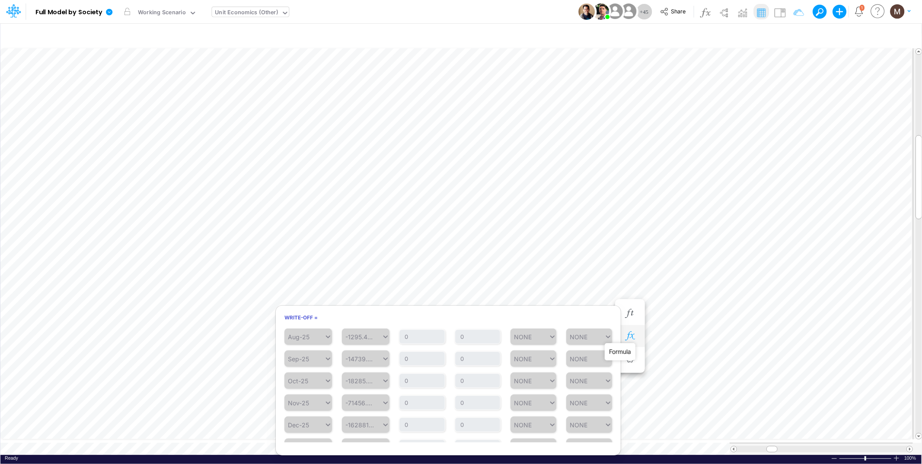
click icon "button"
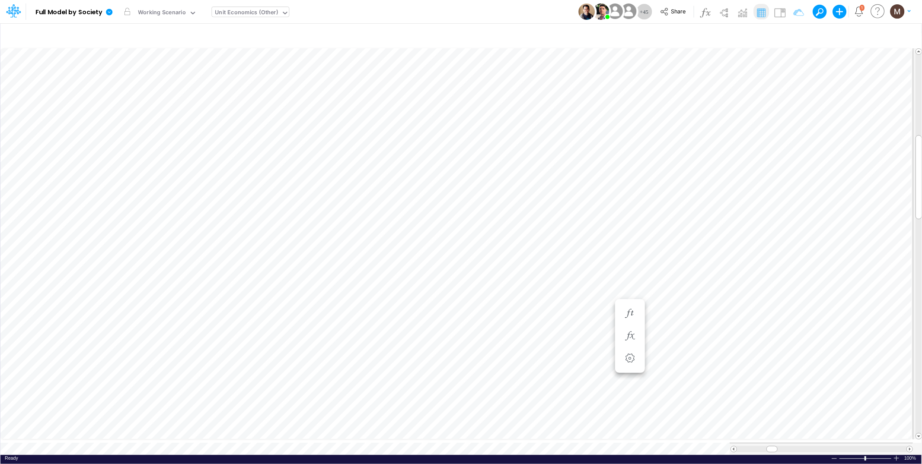
scroll to position [0, 0]
click icon "button"
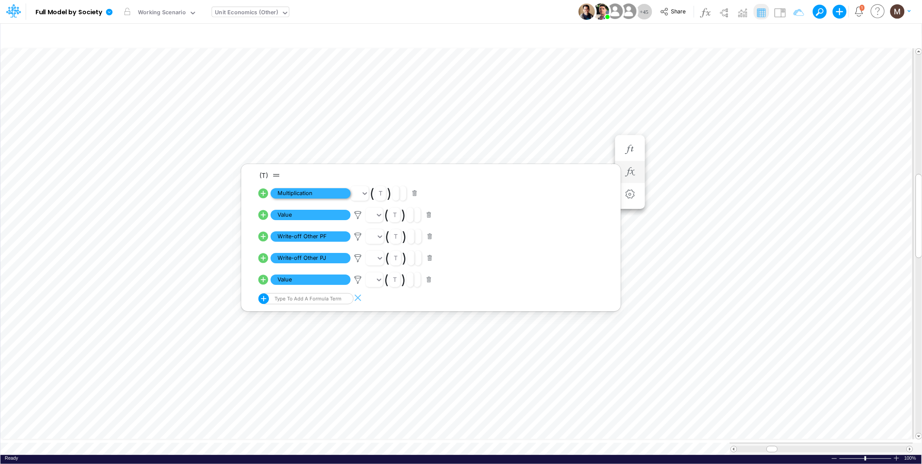
click span "Multiplication"
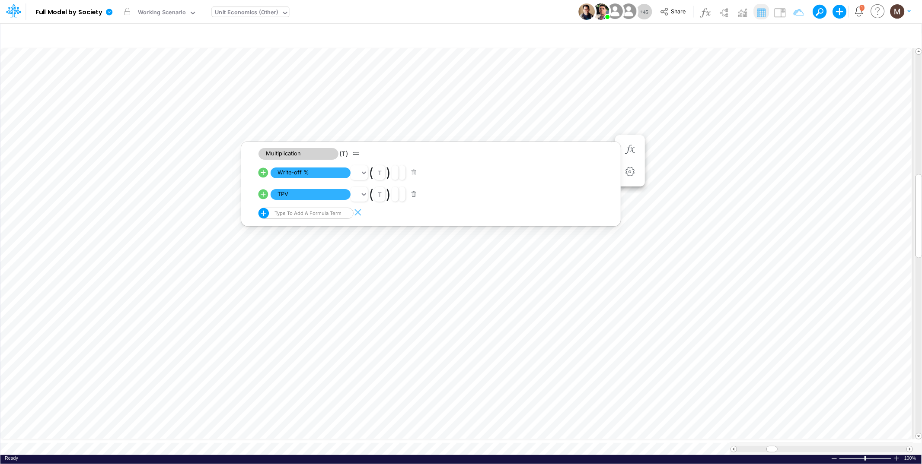
scroll to position [0, 0]
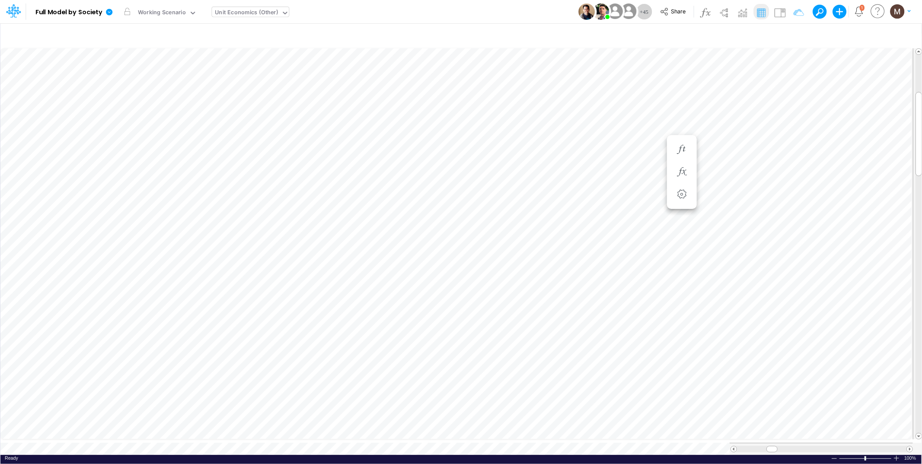
scroll to position [0, 0]
click icon "button"
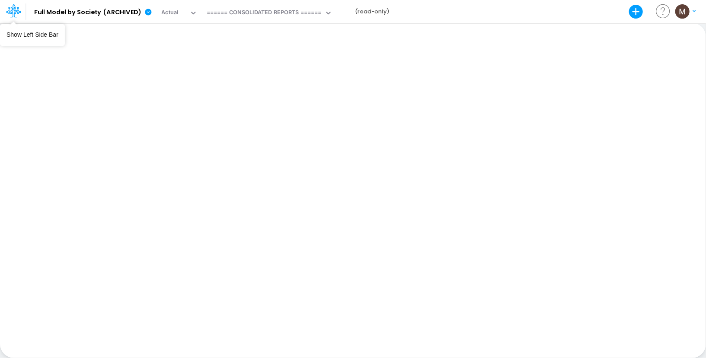
click at [11, 14] on icon at bounding box center [13, 10] width 15 height 15
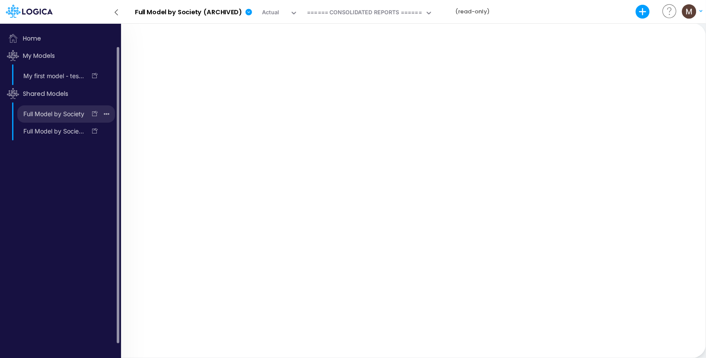
click at [66, 110] on link "Full Model by Society" at bounding box center [51, 114] width 69 height 14
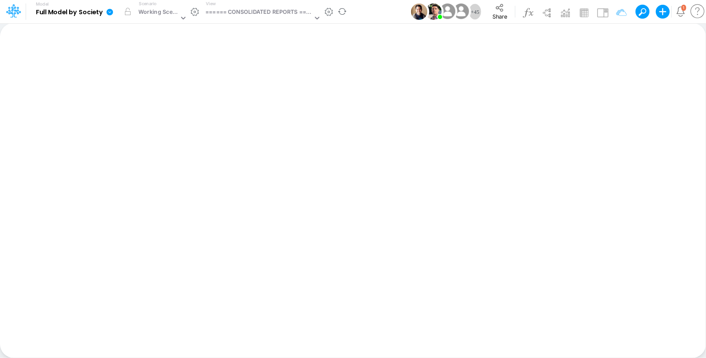
click at [109, 13] on icon at bounding box center [109, 12] width 6 height 6
click at [146, 87] on button "View model info" at bounding box center [153, 89] width 92 height 13
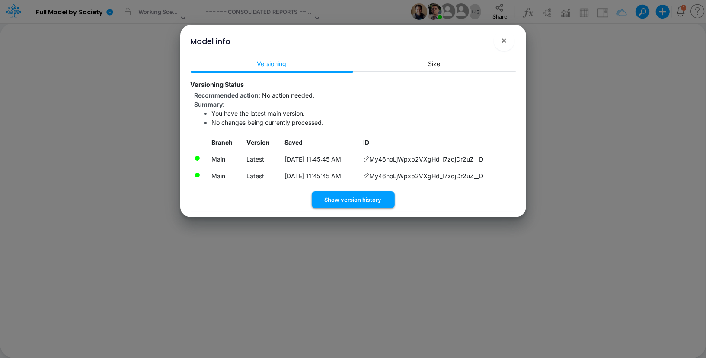
click at [334, 203] on button "Show version history" at bounding box center [353, 199] width 83 height 17
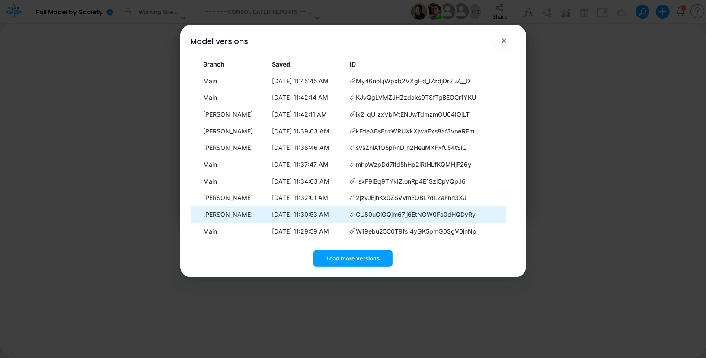
click at [356, 216] on icon at bounding box center [353, 214] width 6 height 6
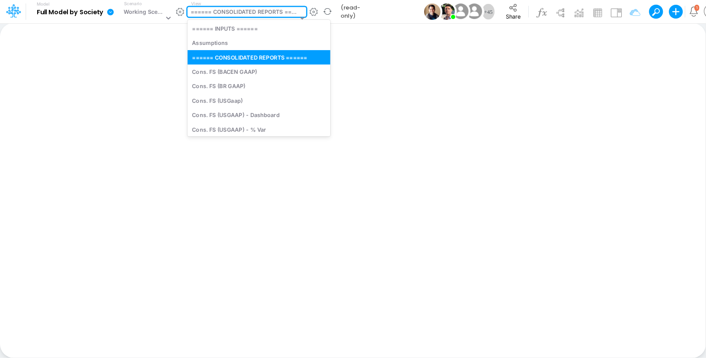
click at [222, 14] on div "====== CONSOLIDATED REPORTS ======" at bounding box center [244, 13] width 107 height 10
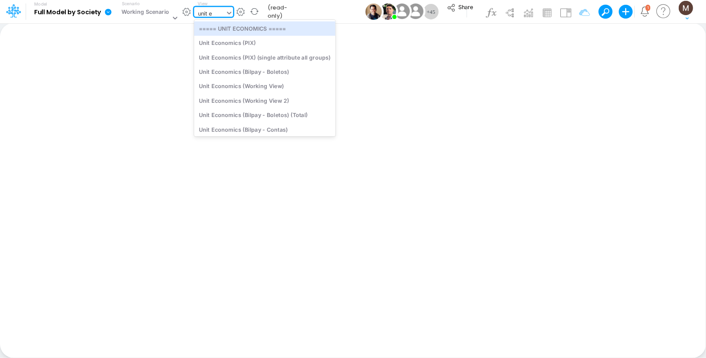
type input "unit ec"
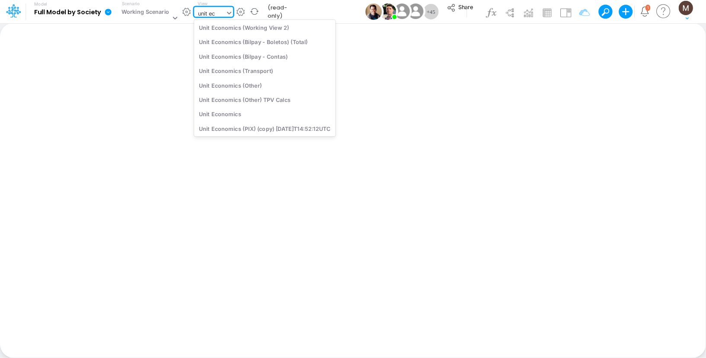
scroll to position [82, 0]
click at [238, 86] on div "Unit Economics (Other)" at bounding box center [264, 84] width 141 height 14
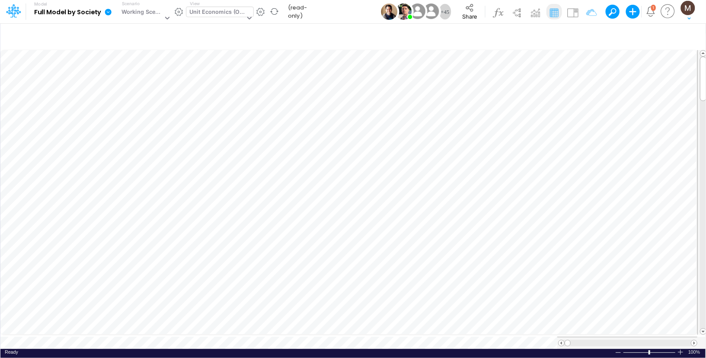
scroll to position [4, 0]
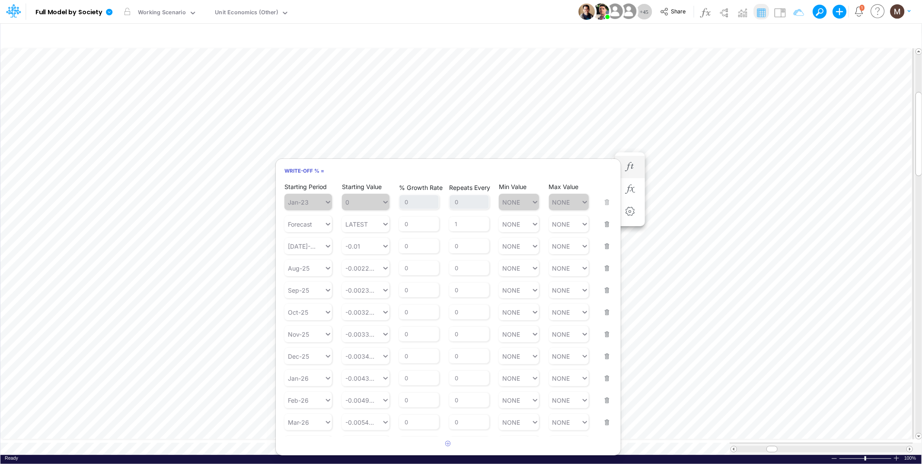
scroll to position [0, 0]
click at [604, 226] on button "button" at bounding box center [603, 218] width 11 height 23
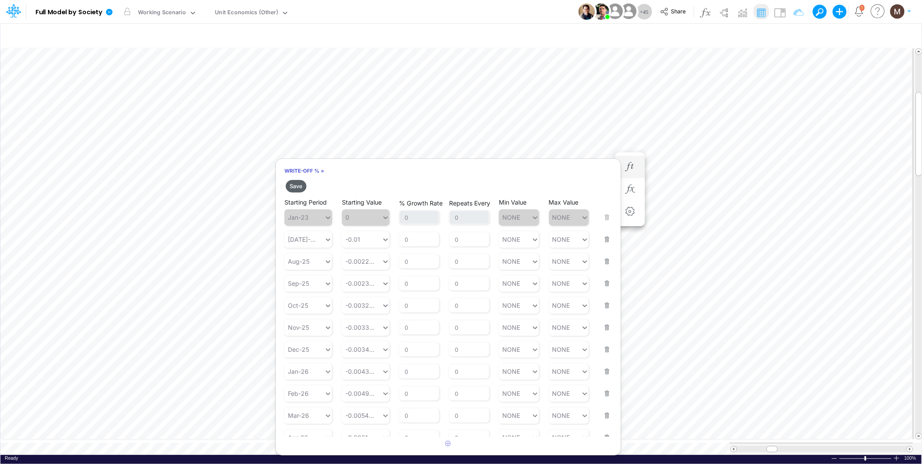
click at [290, 185] on button "Save" at bounding box center [296, 186] width 21 height 13
